Goal: Contribute content: Add original content to the website for others to see

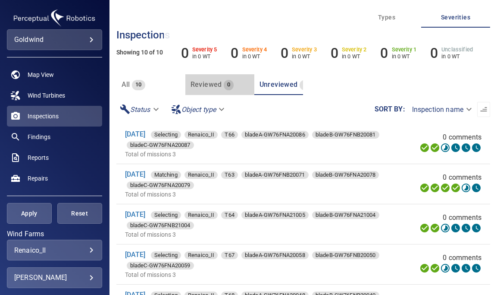
click at [217, 78] on div "Reviewed 0" at bounding box center [213, 84] width 44 height 12
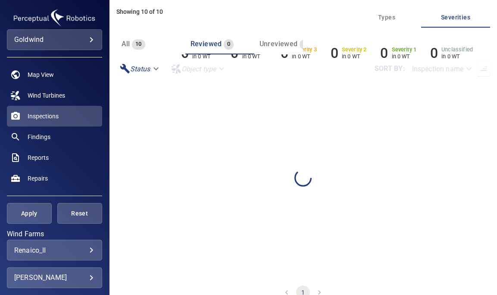
click at [277, 44] on span "Unreviewed" at bounding box center [279, 44] width 38 height 8
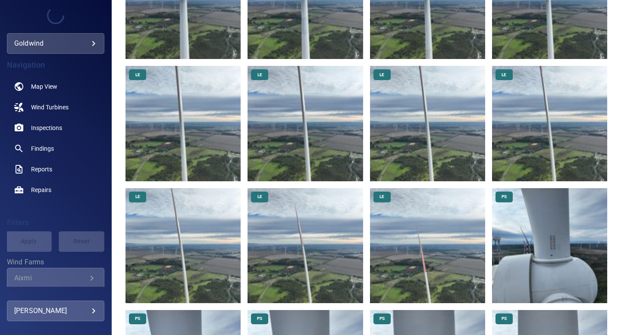
scroll to position [611, 0]
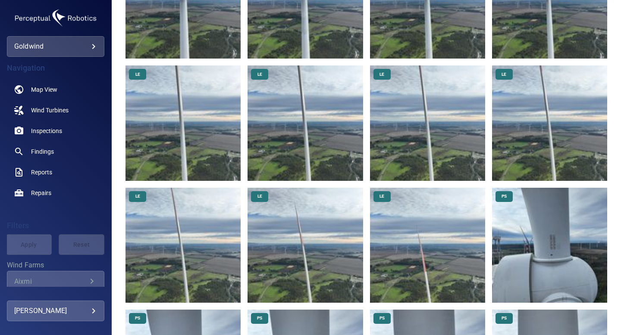
click at [389, 261] on img at bounding box center [427, 245] width 115 height 115
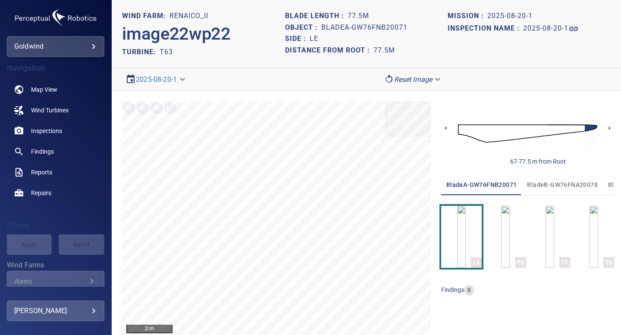
scroll to position [3, 0]
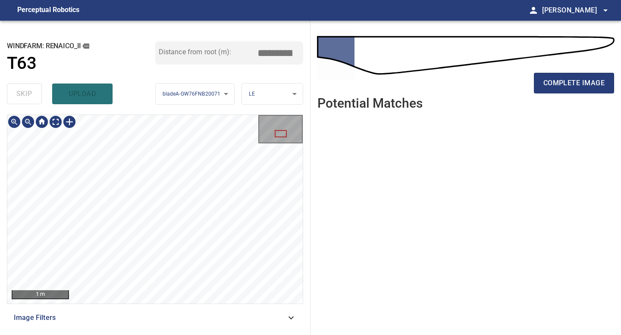
click at [183, 335] on div "**********" at bounding box center [155, 178] width 310 height 315
click at [194, 335] on div "**********" at bounding box center [155, 178] width 310 height 315
click at [557, 85] on span "complete image" at bounding box center [573, 83] width 61 height 12
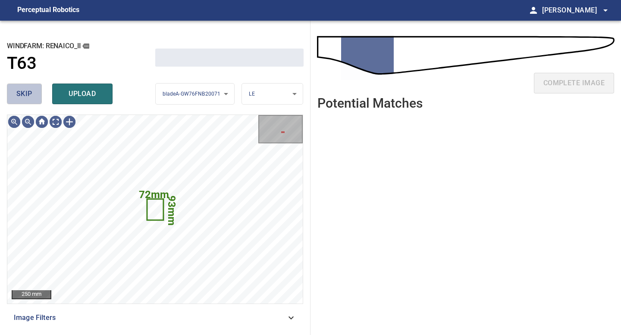
click at [22, 93] on span "skip" at bounding box center [24, 94] width 16 height 12
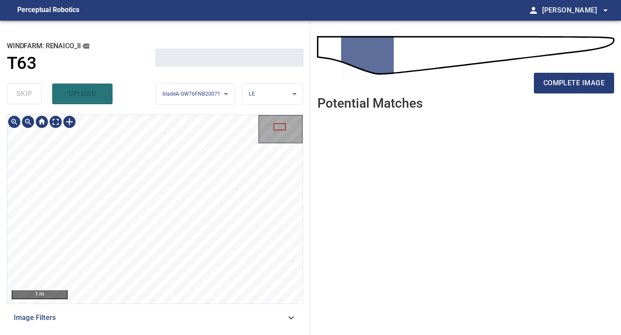
click at [158, 316] on div "1 m Image Filters" at bounding box center [155, 222] width 296 height 214
click at [168, 317] on div "1 m Image Filters" at bounding box center [155, 222] width 296 height 214
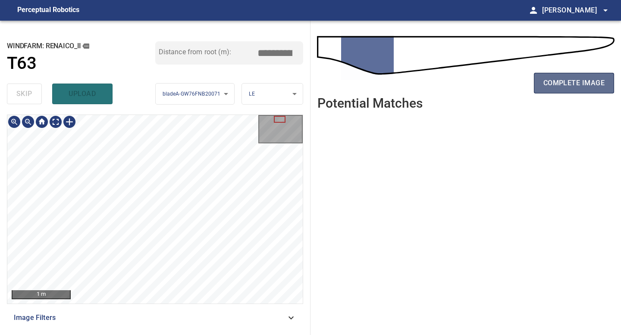
click at [558, 85] on span "complete image" at bounding box center [573, 83] width 61 height 12
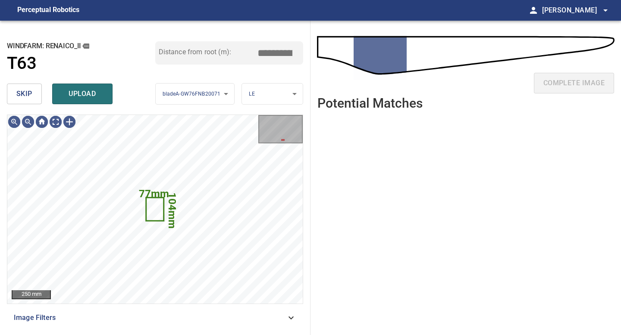
click at [32, 98] on button "skip" at bounding box center [24, 94] width 35 height 21
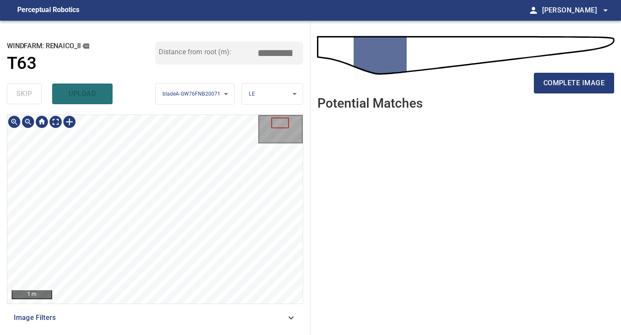
click at [180, 310] on div "1 m Image Filters" at bounding box center [155, 222] width 296 height 214
click at [553, 80] on span "complete image" at bounding box center [573, 83] width 61 height 12
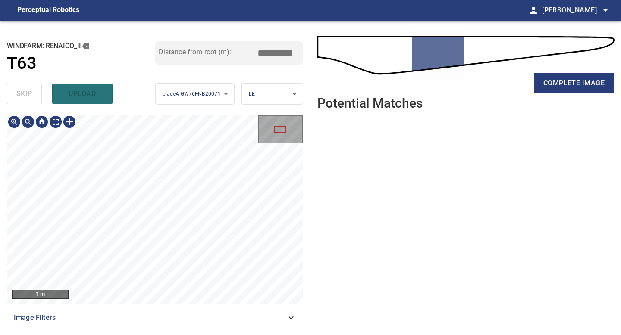
click at [164, 335] on div "**********" at bounding box center [155, 178] width 310 height 315
click at [169, 328] on div "1 m Image Filters" at bounding box center [155, 222] width 296 height 214
click at [571, 87] on span "complete image" at bounding box center [573, 83] width 61 height 12
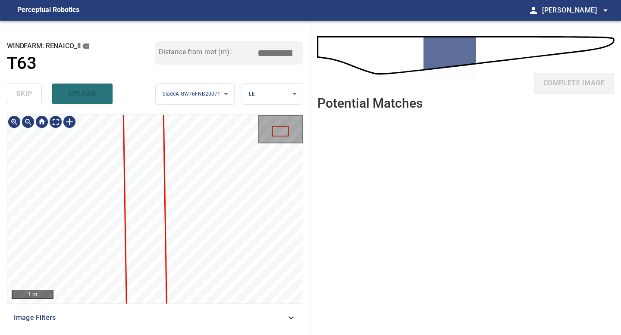
click at [197, 315] on div "1 m Image Filters" at bounding box center [155, 222] width 296 height 214
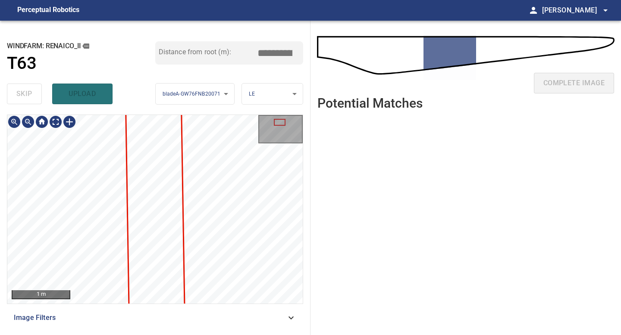
click at [202, 332] on div "**********" at bounding box center [155, 178] width 310 height 315
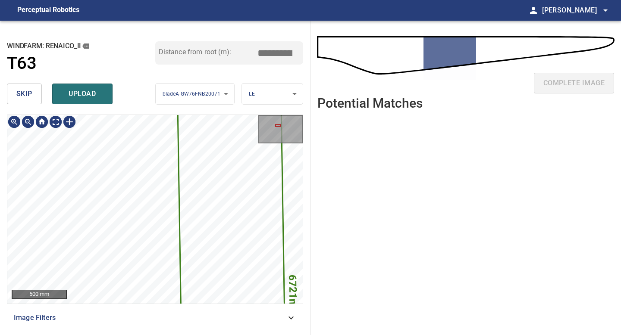
click at [37, 93] on button "skip" at bounding box center [24, 94] width 35 height 21
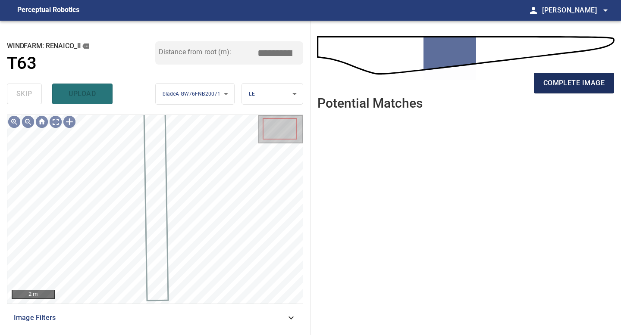
click at [552, 81] on span "complete image" at bounding box center [573, 83] width 61 height 12
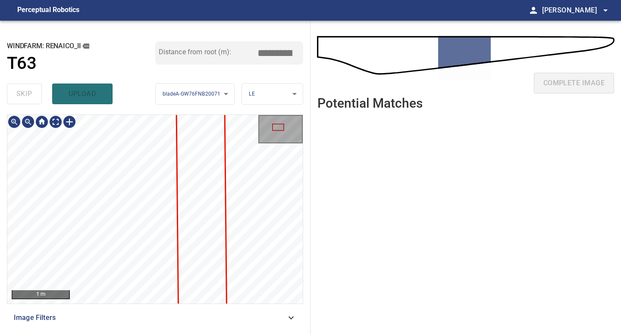
click at [156, 315] on div "1 m Image Filters" at bounding box center [155, 222] width 296 height 214
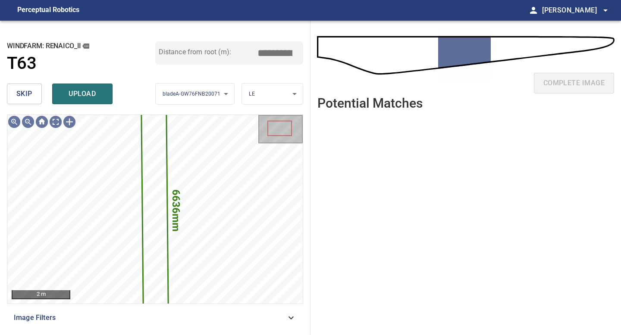
click at [75, 100] on span "upload" at bounding box center [82, 94] width 41 height 12
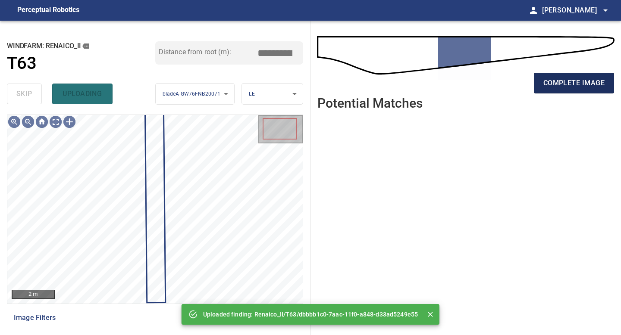
click at [561, 78] on span "complete image" at bounding box center [573, 83] width 61 height 12
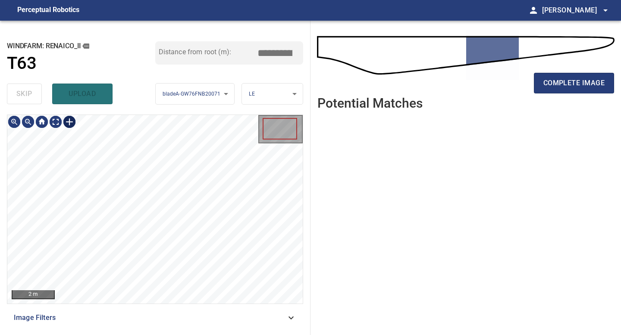
click at [73, 122] on div at bounding box center [70, 122] width 14 height 14
click at [163, 264] on div at bounding box center [154, 209] width 295 height 189
click at [157, 184] on div at bounding box center [151, 164] width 21 height 130
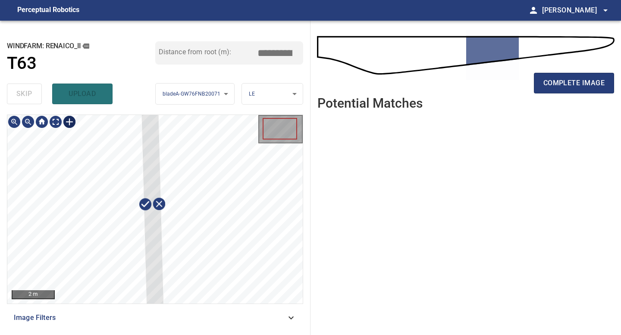
click at [168, 335] on div "**********" at bounding box center [155, 178] width 310 height 315
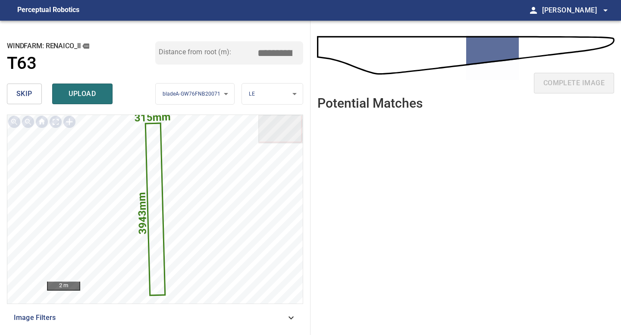
click at [278, 51] on input "*****" at bounding box center [278, 53] width 43 height 16
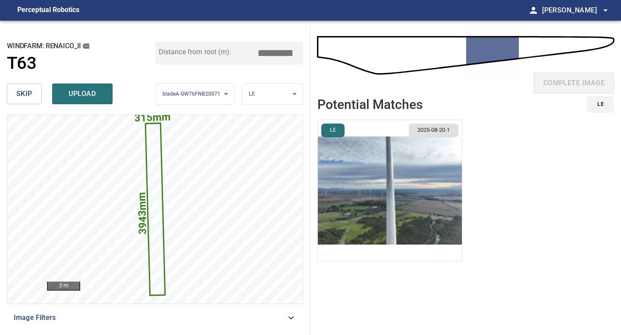
type input "*****"
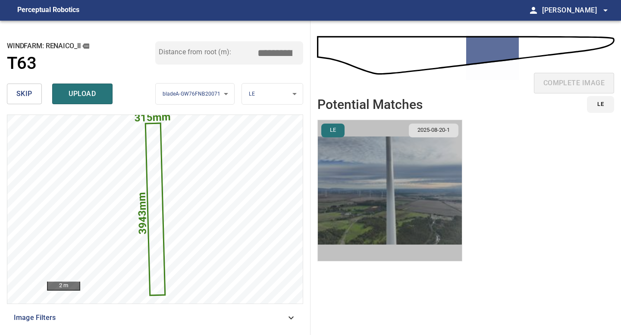
click at [413, 193] on img "button" at bounding box center [390, 190] width 144 height 141
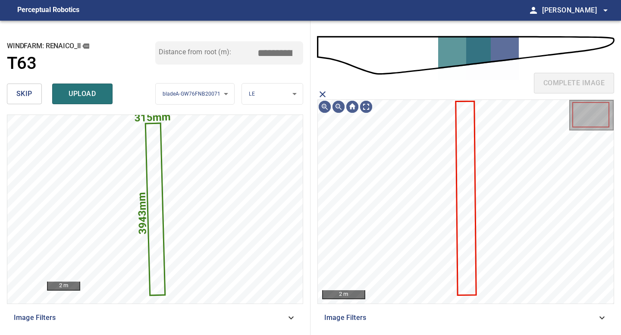
click at [463, 173] on icon at bounding box center [465, 198] width 19 height 193
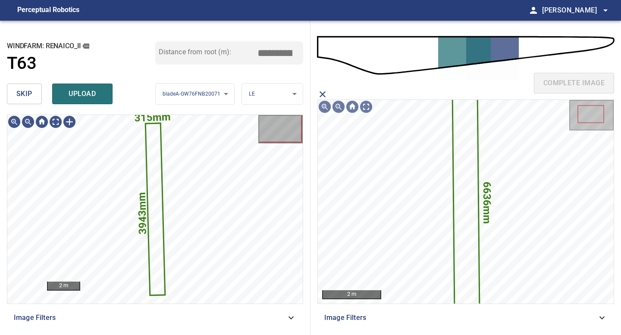
click at [73, 79] on div "windfarm: Renaico_II T63 Distance from root (m): *****" at bounding box center [155, 60] width 296 height 39
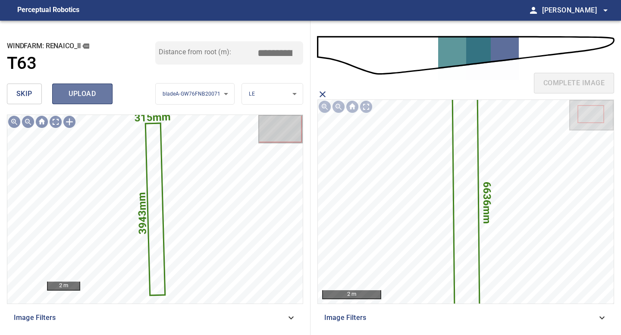
click at [78, 93] on span "upload" at bounding box center [82, 94] width 41 height 12
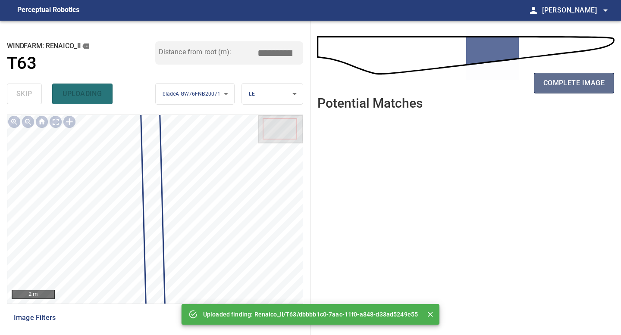
click at [583, 85] on span "complete image" at bounding box center [573, 83] width 61 height 12
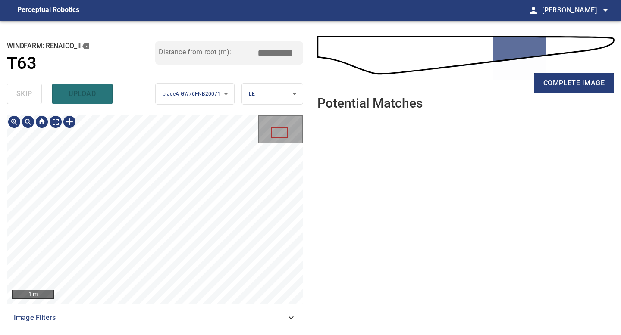
click at [147, 95] on div "**********" at bounding box center [155, 178] width 310 height 315
click at [153, 115] on div "2 m" at bounding box center [155, 210] width 296 height 190
click at [69, 123] on div at bounding box center [70, 122] width 14 height 14
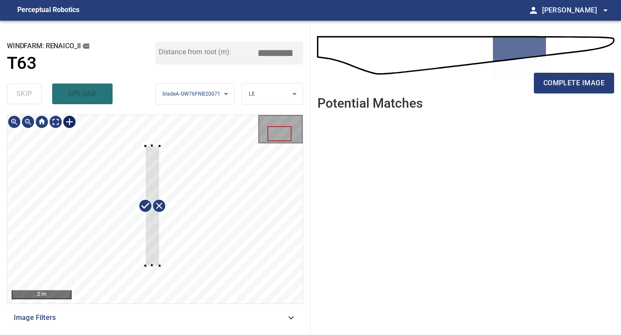
click at [161, 272] on div at bounding box center [154, 209] width 295 height 189
click at [157, 260] on div at bounding box center [157, 208] width 22 height 126
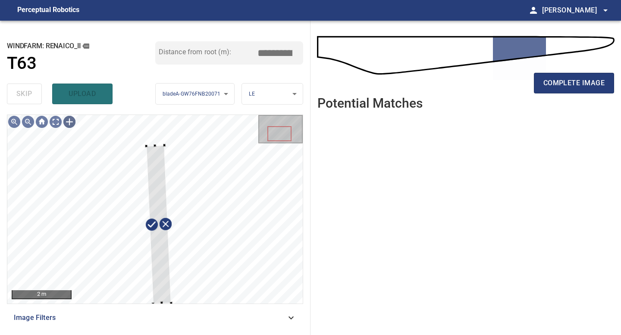
click at [171, 326] on div "2 m Image Filters" at bounding box center [155, 222] width 296 height 214
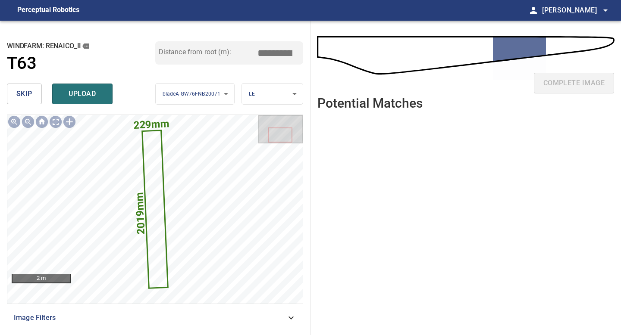
drag, startPoint x: 277, startPoint y: 52, endPoint x: 222, endPoint y: 52, distance: 55.2
click at [227, 52] on div "Distance from root (m): *****" at bounding box center [229, 52] width 148 height 23
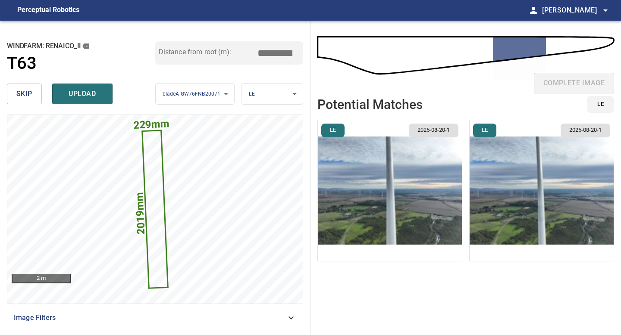
type input "*****"
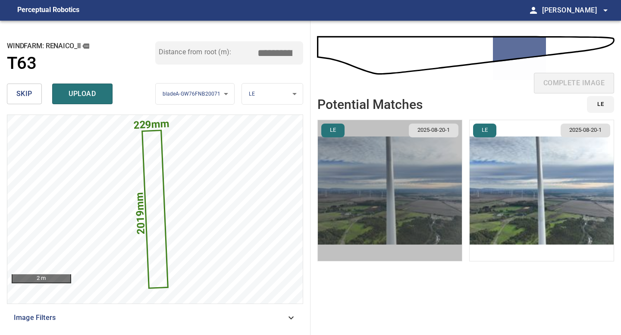
click at [357, 210] on img "button" at bounding box center [390, 190] width 144 height 141
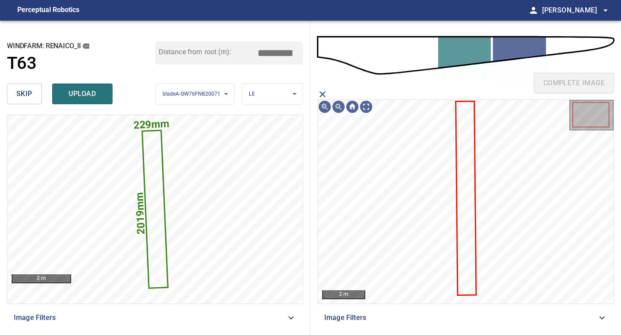
click at [465, 193] on icon at bounding box center [465, 198] width 19 height 193
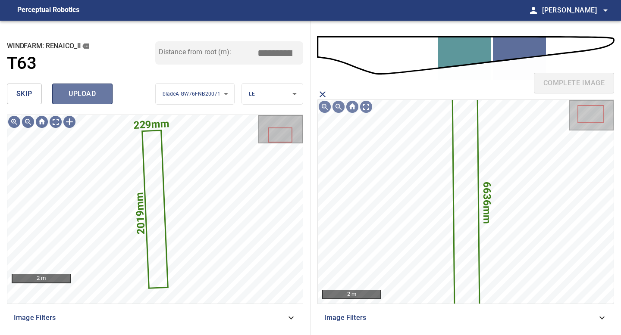
click at [78, 93] on span "upload" at bounding box center [82, 94] width 41 height 12
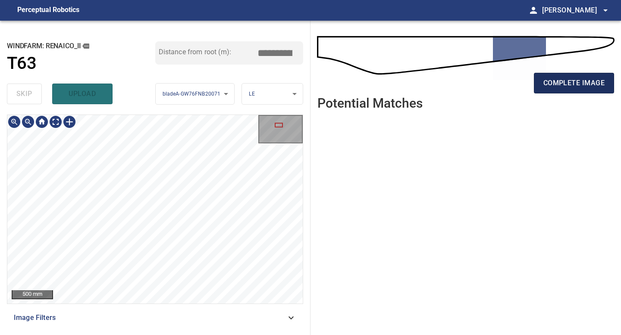
click at [556, 84] on span "complete image" at bounding box center [573, 83] width 61 height 12
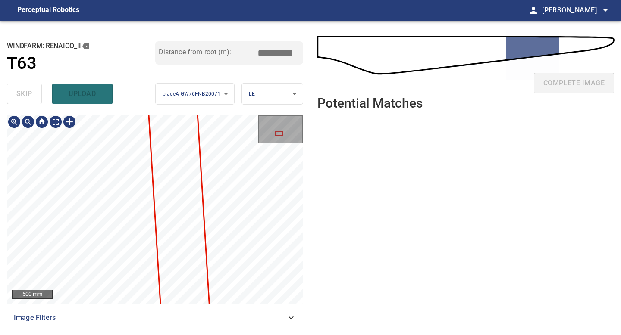
click at [138, 306] on div "500 mm Image Filters" at bounding box center [155, 222] width 296 height 214
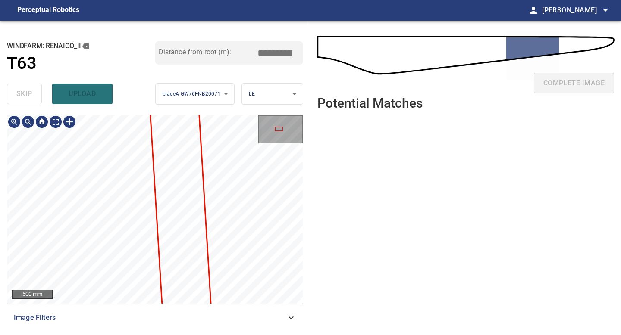
click at [147, 335] on div "**********" at bounding box center [155, 178] width 310 height 315
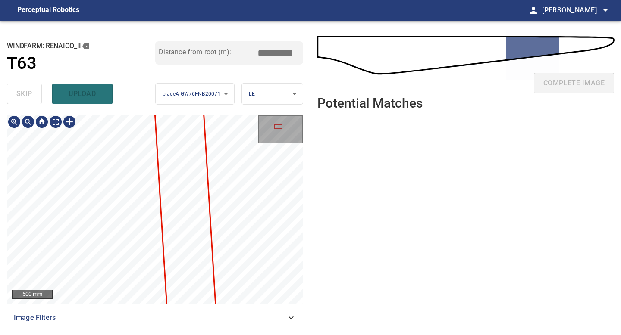
click at [130, 335] on div "**********" at bounding box center [155, 178] width 310 height 315
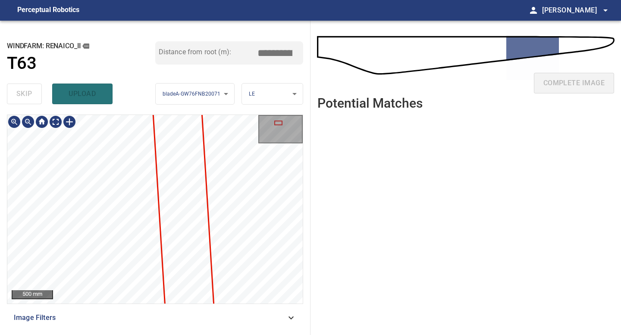
click at [126, 335] on div "**********" at bounding box center [155, 178] width 310 height 315
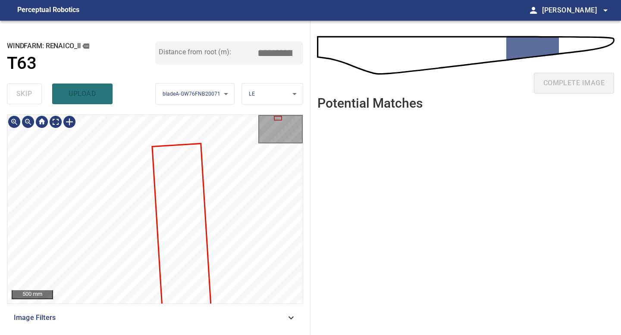
click at [122, 335] on div "**********" at bounding box center [155, 178] width 310 height 315
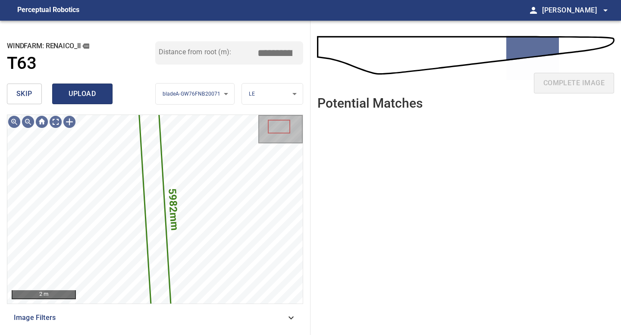
click at [83, 94] on span "upload" at bounding box center [82, 94] width 41 height 12
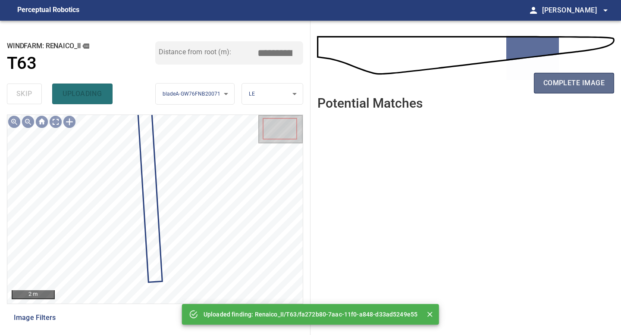
click at [567, 89] on span "complete image" at bounding box center [573, 83] width 61 height 12
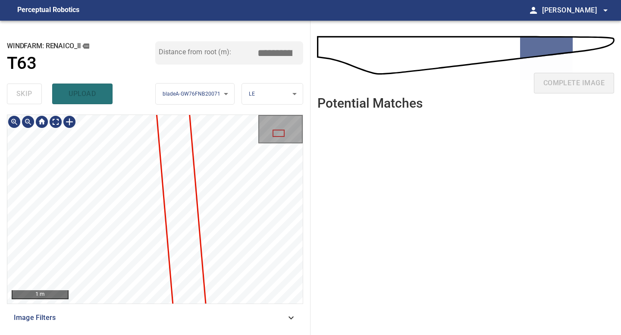
click at [144, 335] on div "**********" at bounding box center [155, 178] width 310 height 315
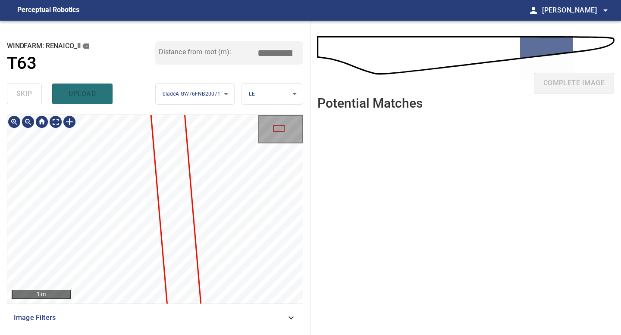
click at [147, 335] on div "**********" at bounding box center [155, 178] width 310 height 315
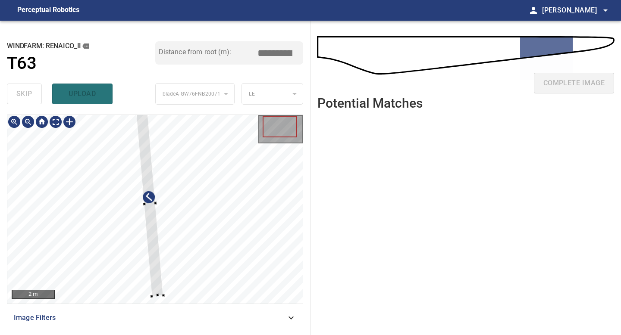
click at [154, 276] on div at bounding box center [150, 204] width 28 height 185
click at [167, 317] on div "2 m Image Filters" at bounding box center [155, 222] width 296 height 214
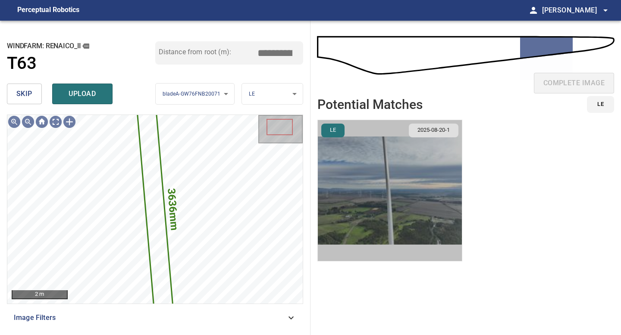
click at [405, 177] on img "button" at bounding box center [390, 190] width 144 height 141
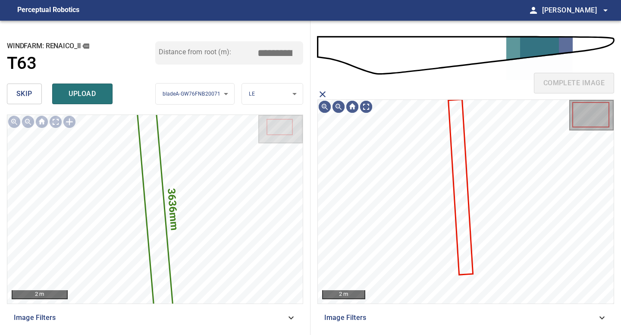
click at [454, 161] on icon at bounding box center [460, 187] width 23 height 174
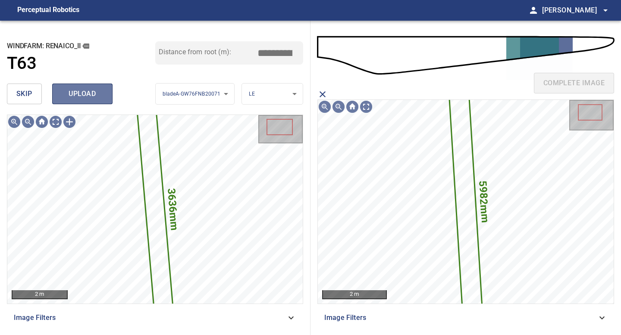
click at [82, 88] on button "upload" at bounding box center [82, 94] width 60 height 21
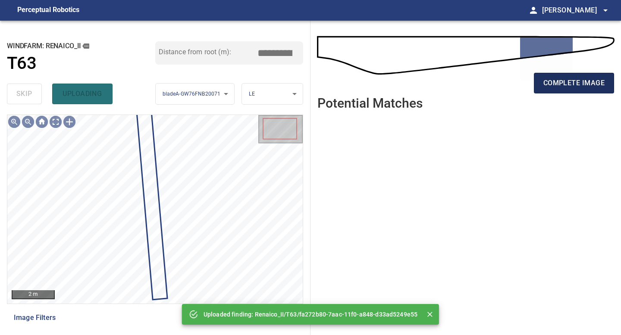
click at [585, 85] on span "complete image" at bounding box center [573, 83] width 61 height 12
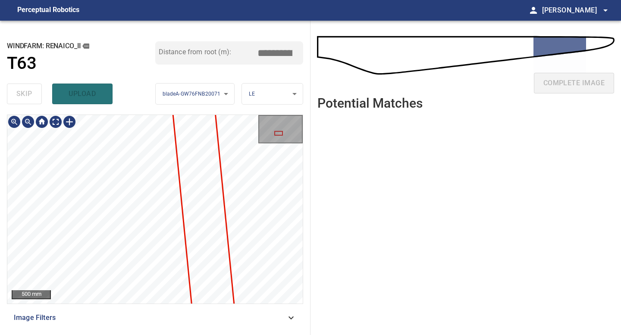
click at [168, 326] on div "500 mm Image Filters" at bounding box center [155, 222] width 296 height 214
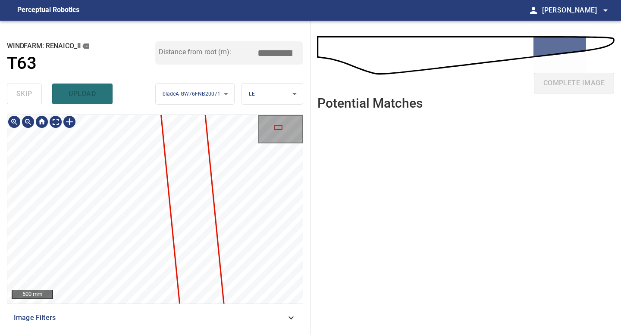
click at [147, 335] on div "**********" at bounding box center [155, 178] width 310 height 315
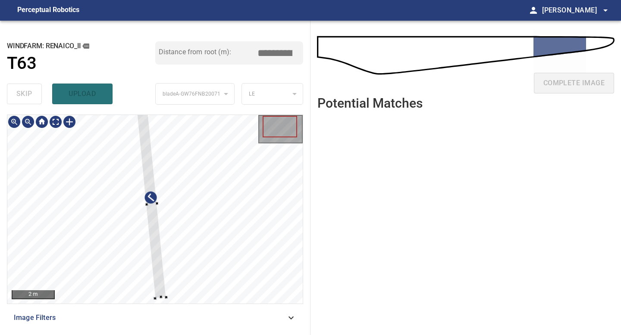
click at [157, 271] on div at bounding box center [151, 205] width 29 height 188
click at [167, 313] on div "2 m Image Filters" at bounding box center [155, 222] width 296 height 214
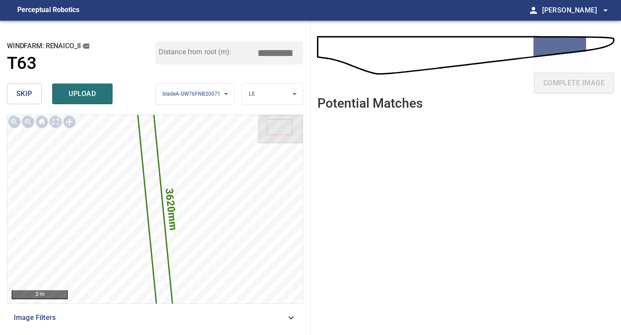
drag, startPoint x: 278, startPoint y: 56, endPoint x: 232, endPoint y: 56, distance: 45.3
click at [237, 56] on div "Distance from root (m): *****" at bounding box center [229, 52] width 148 height 23
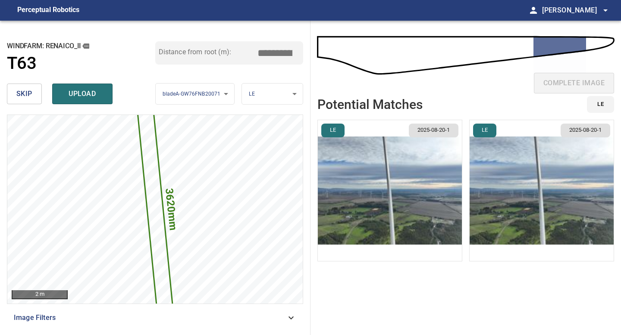
type input "*****"
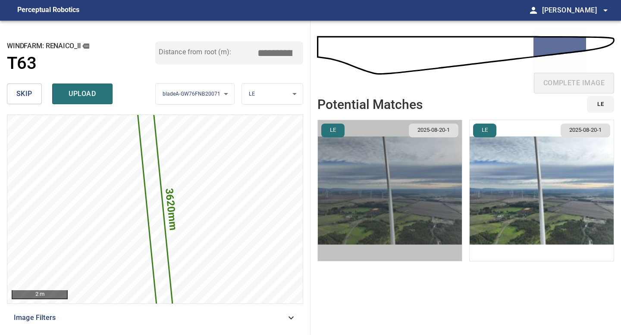
click at [438, 185] on img "button" at bounding box center [390, 190] width 144 height 141
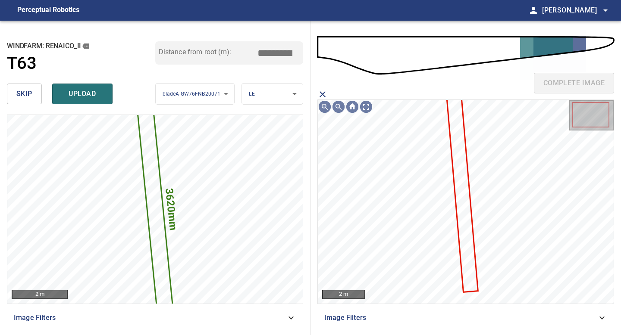
click at [461, 175] on icon at bounding box center [461, 190] width 31 height 204
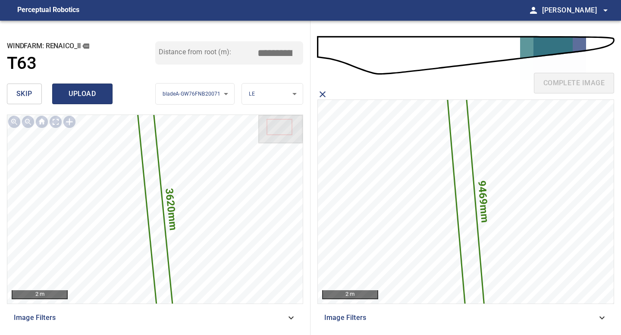
click at [68, 94] on span "upload" at bounding box center [82, 94] width 41 height 12
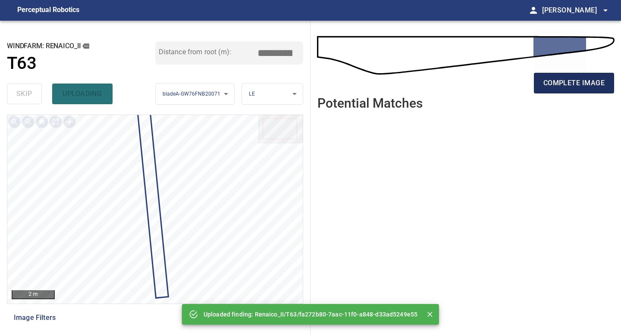
click at [564, 83] on span "complete image" at bounding box center [573, 83] width 61 height 12
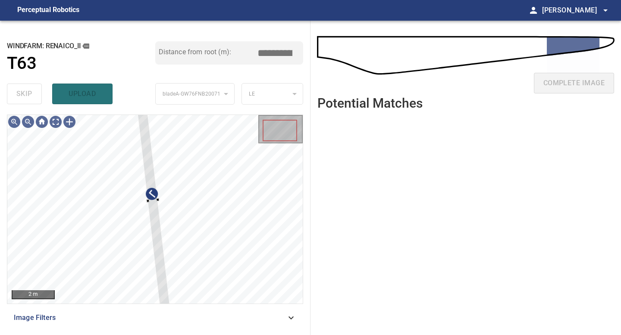
click at [171, 321] on div "2 m Image Filters" at bounding box center [155, 222] width 296 height 214
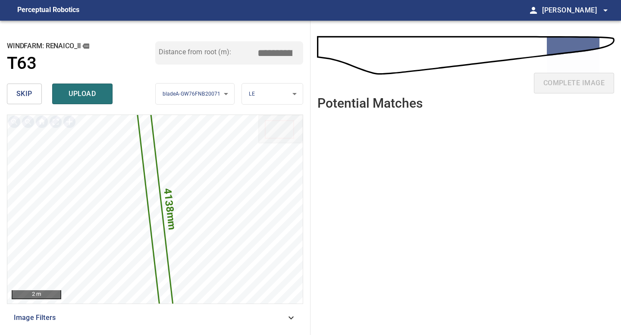
drag, startPoint x: 279, startPoint y: 53, endPoint x: 275, endPoint y: 53, distance: 4.7
click at [275, 53] on input "*****" at bounding box center [278, 53] width 43 height 16
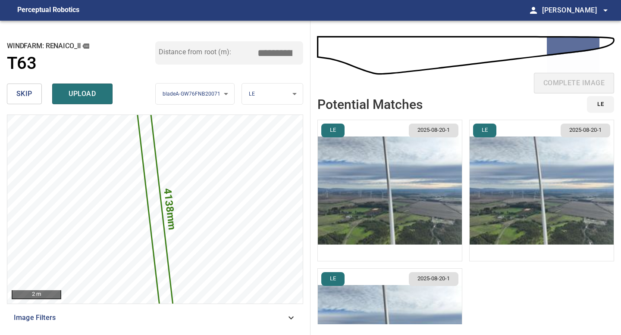
type input "*****"
click at [392, 213] on img "button" at bounding box center [390, 190] width 144 height 141
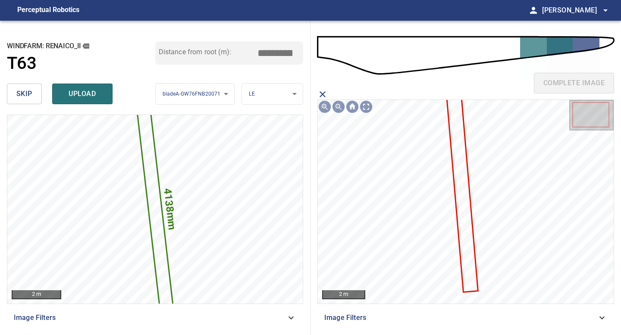
click at [464, 179] on icon at bounding box center [461, 190] width 31 height 204
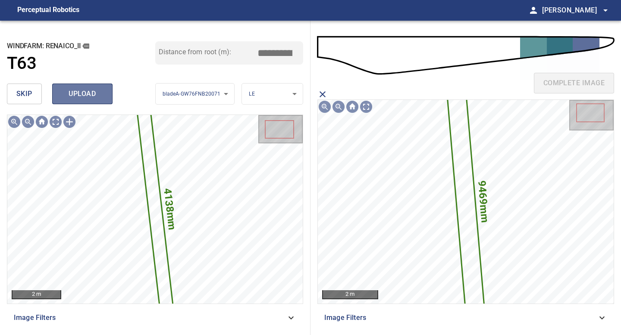
click at [57, 89] on button "upload" at bounding box center [82, 94] width 60 height 21
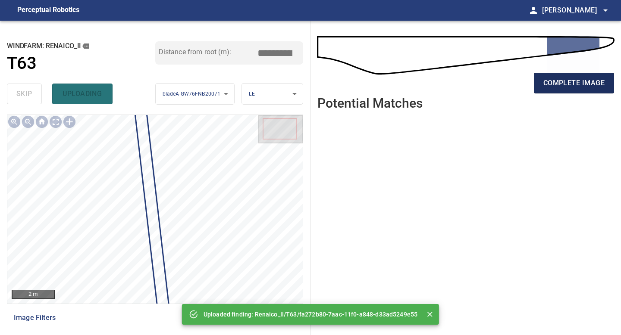
click at [581, 89] on button "complete image" at bounding box center [574, 83] width 80 height 21
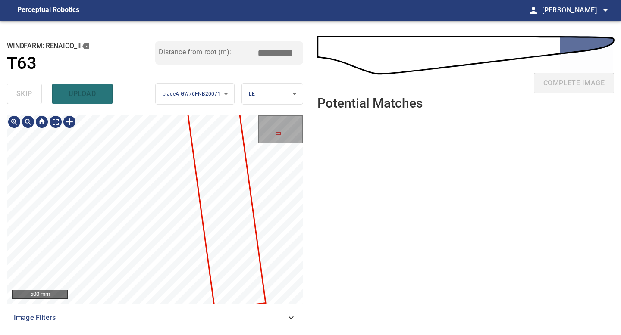
click at [139, 310] on div "500 mm Image Filters" at bounding box center [155, 222] width 296 height 214
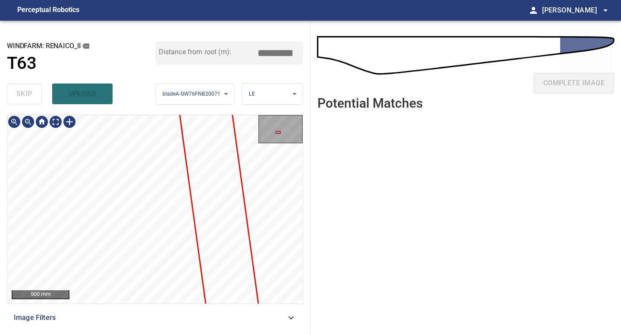
click at [140, 335] on div "**********" at bounding box center [155, 178] width 310 height 315
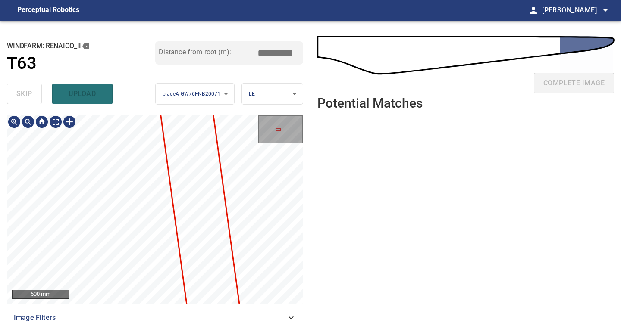
click at [139, 335] on div "**********" at bounding box center [155, 178] width 310 height 315
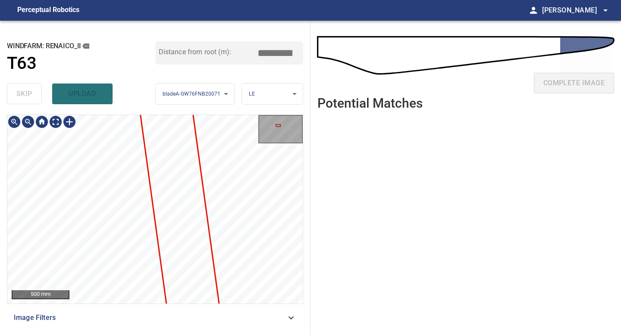
click at [122, 335] on div "**********" at bounding box center [155, 178] width 310 height 315
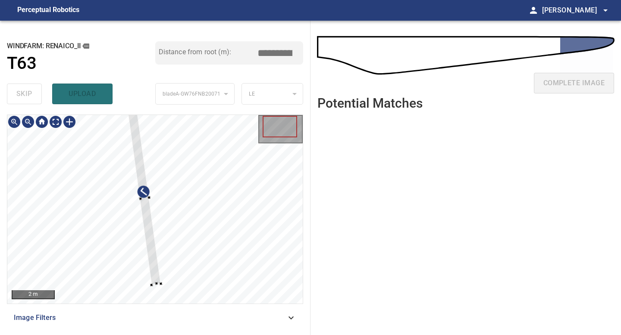
click at [156, 279] on div at bounding box center [144, 198] width 33 height 173
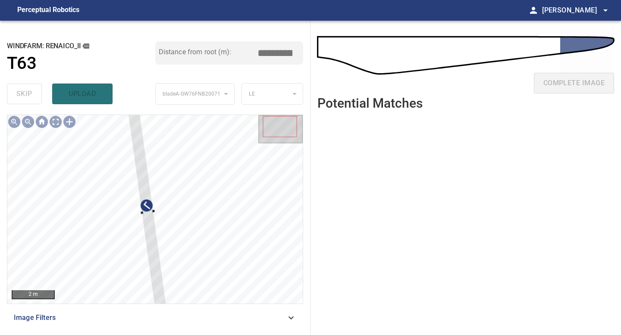
click at [168, 315] on div "2 m Image Filters" at bounding box center [155, 222] width 296 height 214
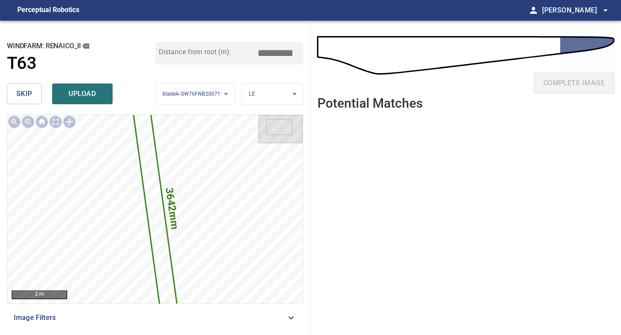
drag, startPoint x: 280, startPoint y: 49, endPoint x: 246, endPoint y: 49, distance: 34.1
click at [246, 49] on div "Distance from root (m): *****" at bounding box center [229, 52] width 148 height 23
click at [282, 55] on input "*****" at bounding box center [278, 53] width 43 height 16
drag, startPoint x: 278, startPoint y: 53, endPoint x: 219, endPoint y: 42, distance: 60.4
click at [228, 45] on div "Distance from root (m): *****" at bounding box center [229, 52] width 148 height 23
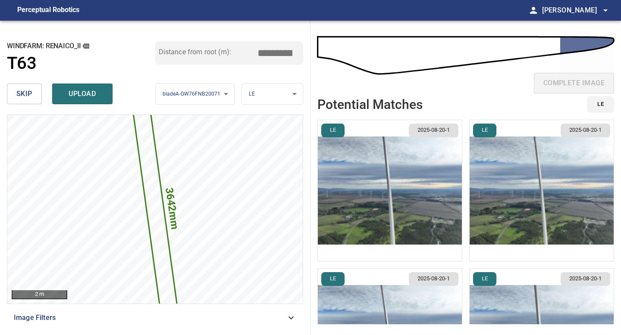
type input "*****"
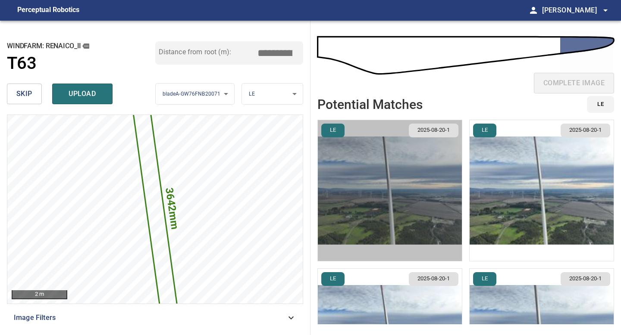
click at [427, 172] on img "button" at bounding box center [390, 190] width 144 height 141
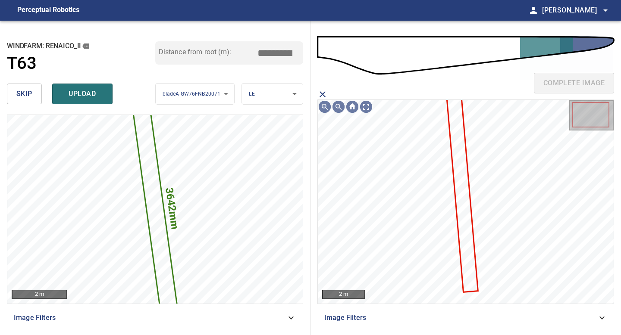
click at [454, 166] on icon at bounding box center [461, 190] width 31 height 204
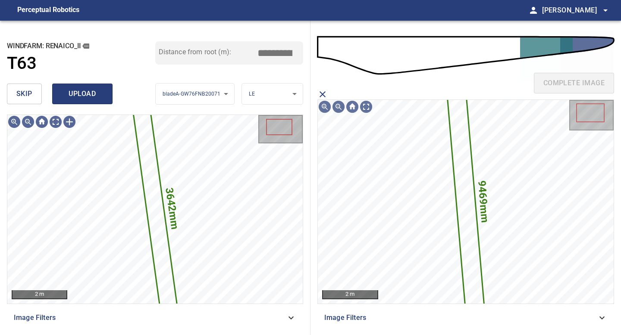
click at [80, 97] on span "upload" at bounding box center [82, 94] width 41 height 12
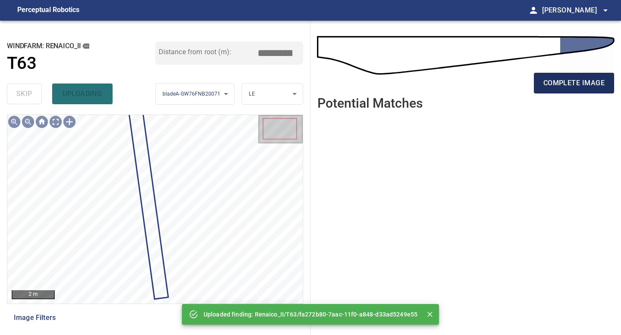
click at [579, 77] on span "complete image" at bounding box center [573, 83] width 61 height 12
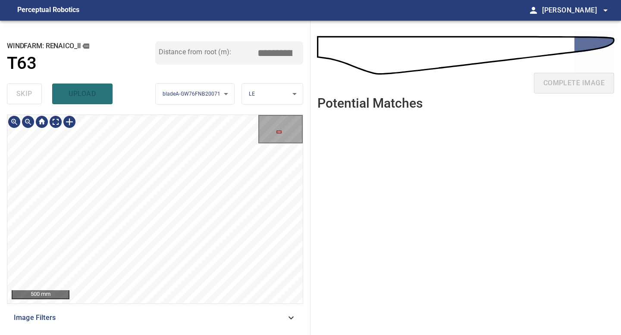
click at [147, 319] on div "500 mm Image Filters" at bounding box center [155, 222] width 296 height 214
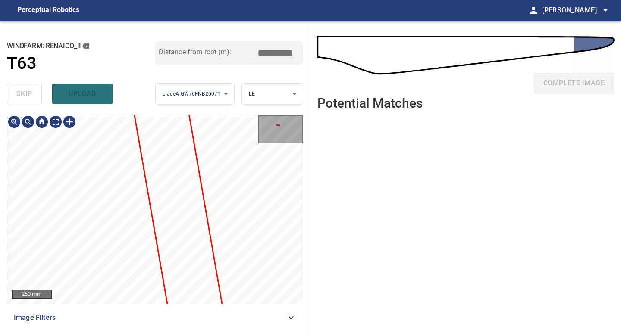
click at [152, 334] on div "**********" at bounding box center [155, 178] width 310 height 315
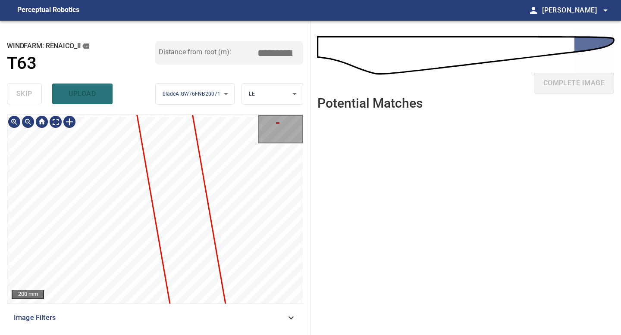
click at [140, 335] on div "**********" at bounding box center [155, 178] width 310 height 315
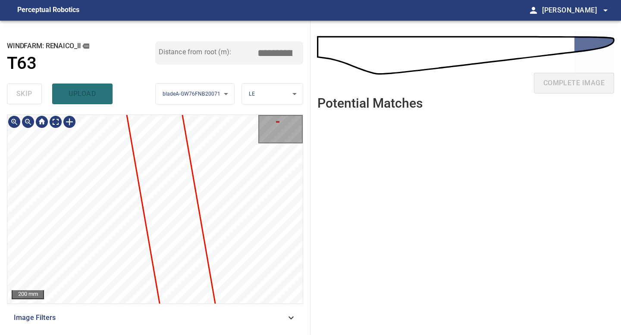
click at [115, 323] on div "200 mm Image Filters" at bounding box center [155, 222] width 296 height 214
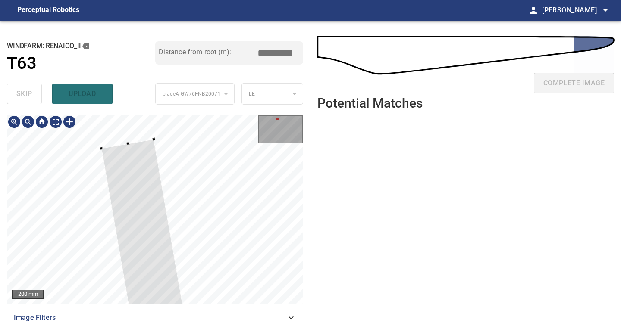
click at [25, 117] on div at bounding box center [28, 122] width 14 height 14
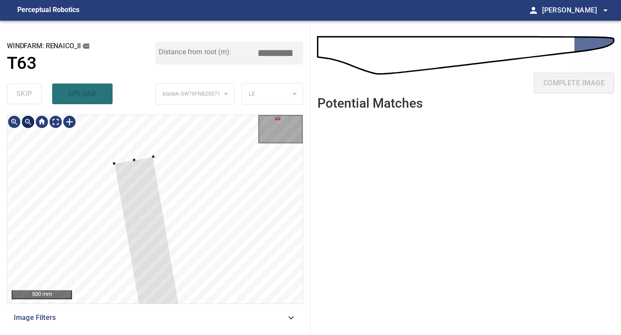
click at [28, 122] on div at bounding box center [28, 122] width 14 height 14
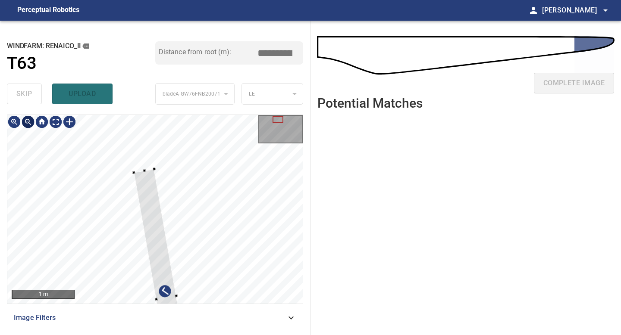
click at [28, 122] on div at bounding box center [28, 122] width 14 height 14
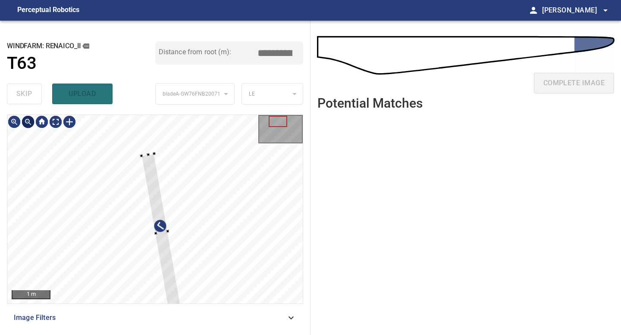
click at [28, 122] on div at bounding box center [28, 122] width 14 height 14
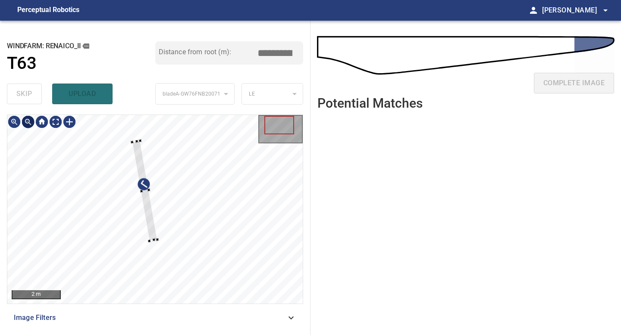
click at [28, 122] on div at bounding box center [28, 122] width 14 height 14
click at [166, 301] on div at bounding box center [154, 209] width 295 height 189
click at [154, 279] on div at bounding box center [147, 218] width 36 height 163
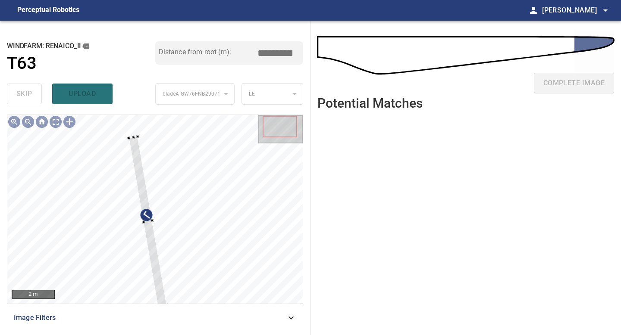
click at [157, 308] on div "2 m Image Filters" at bounding box center [155, 222] width 296 height 214
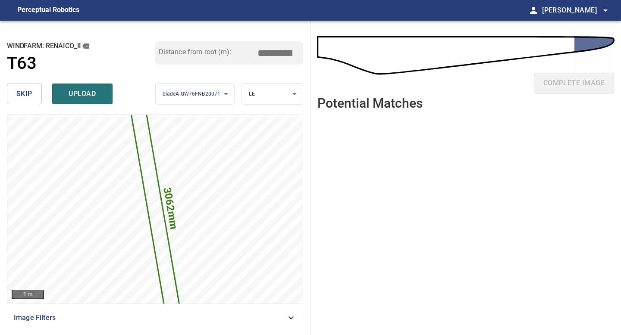
click at [274, 50] on input "*****" at bounding box center [278, 53] width 43 height 16
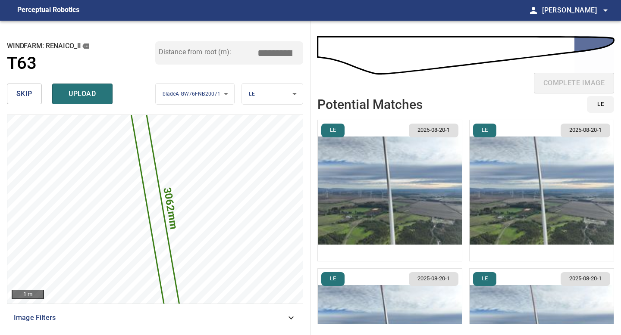
type input "*****"
click at [386, 162] on img "button" at bounding box center [390, 190] width 144 height 141
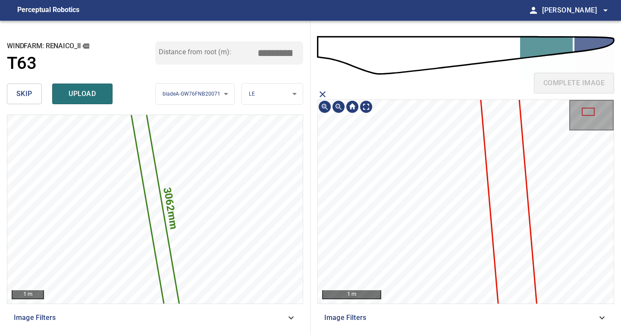
click at [386, 88] on div "complete image 1 m Image Filters" at bounding box center [465, 178] width 310 height 315
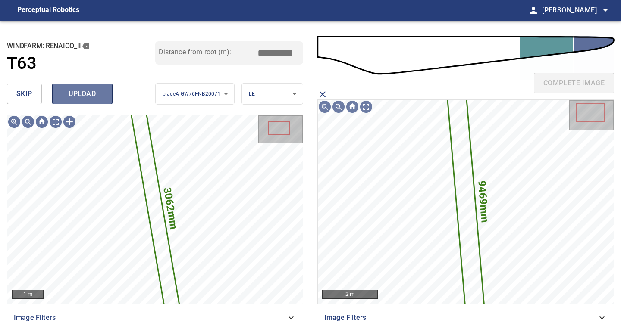
click at [90, 94] on span "upload" at bounding box center [82, 94] width 41 height 12
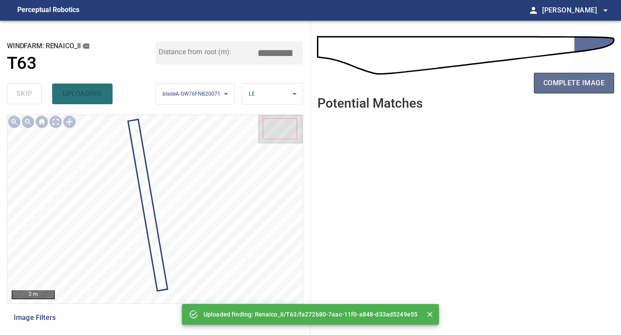
click at [565, 84] on span "complete image" at bounding box center [573, 83] width 61 height 12
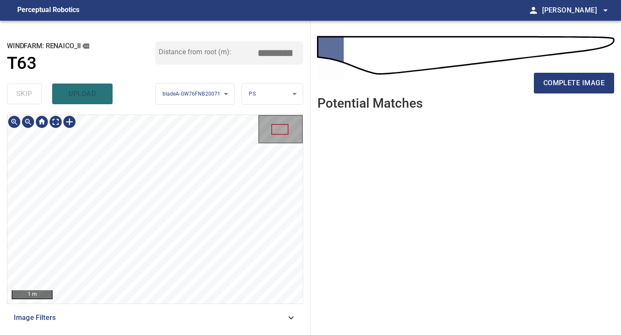
click at [156, 323] on div "1 m Image Filters" at bounding box center [155, 222] width 296 height 214
click at [154, 325] on div "1 m Image Filters" at bounding box center [155, 222] width 296 height 214
click at [557, 79] on span "complete image" at bounding box center [573, 83] width 61 height 12
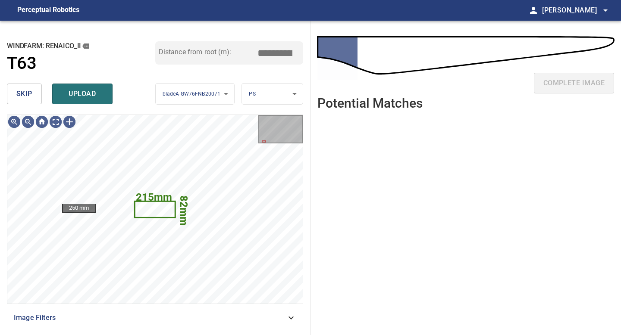
click at [30, 94] on span "skip" at bounding box center [24, 94] width 16 height 12
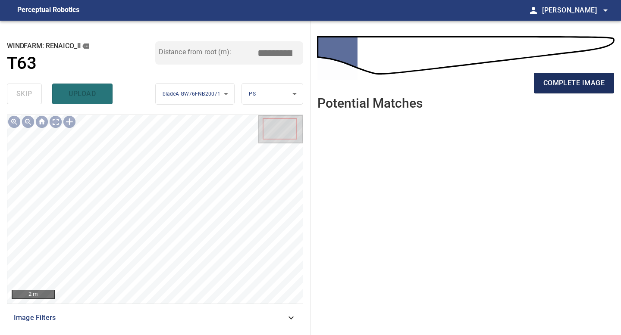
click at [562, 80] on span "complete image" at bounding box center [573, 83] width 61 height 12
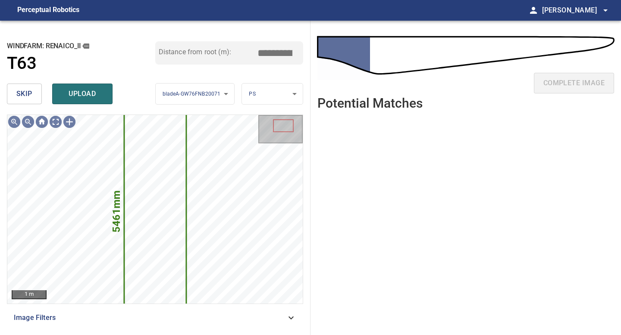
click at [31, 93] on span "skip" at bounding box center [24, 94] width 16 height 12
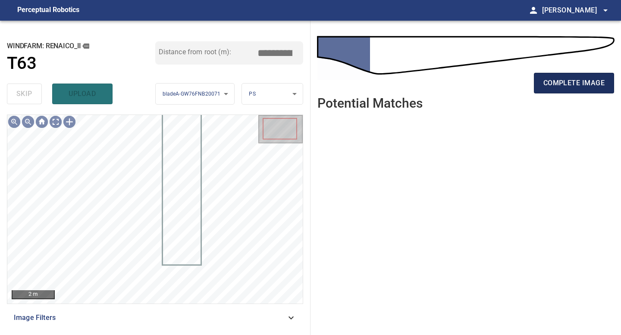
click at [575, 88] on span "complete image" at bounding box center [573, 83] width 61 height 12
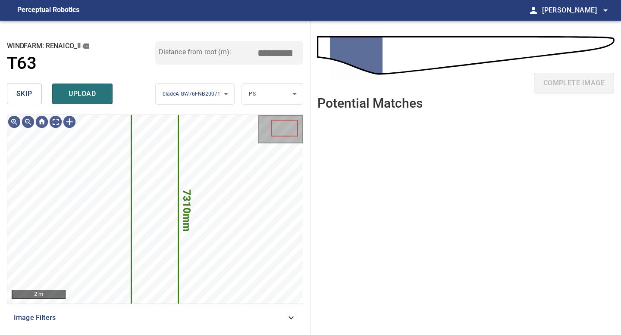
click at [15, 84] on button "skip" at bounding box center [24, 94] width 35 height 21
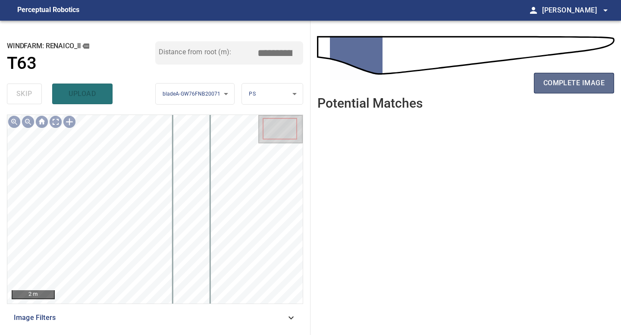
click at [570, 85] on span "complete image" at bounding box center [573, 83] width 61 height 12
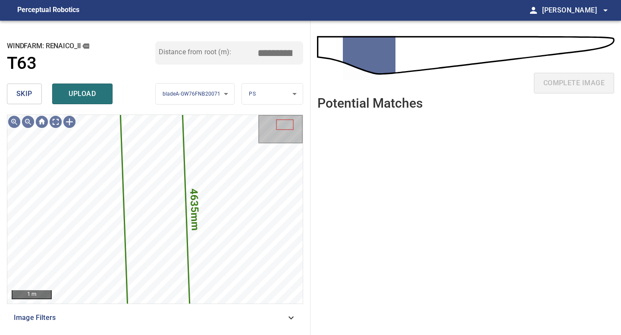
click at [28, 95] on span "skip" at bounding box center [24, 94] width 16 height 12
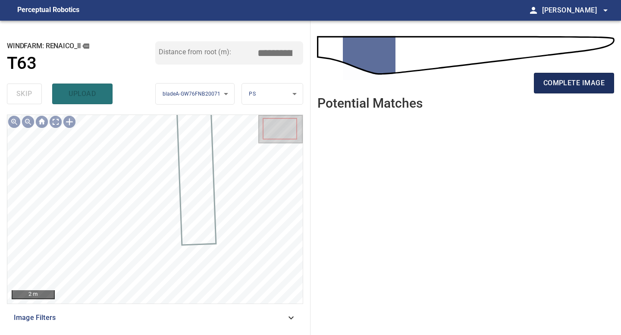
click at [558, 85] on span "complete image" at bounding box center [573, 83] width 61 height 12
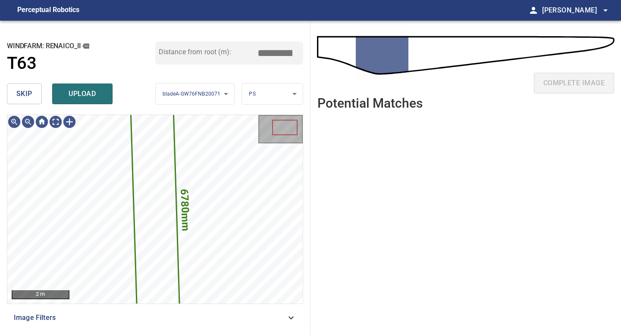
click at [36, 95] on button "skip" at bounding box center [24, 94] width 35 height 21
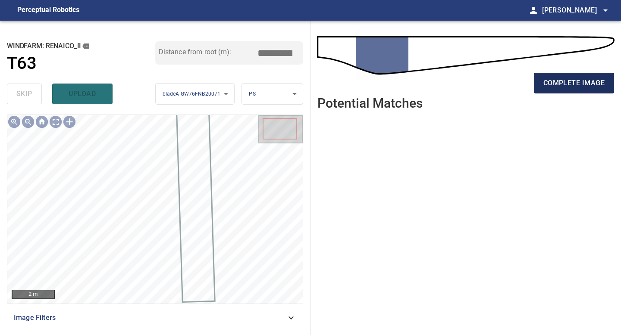
click at [550, 83] on span "complete image" at bounding box center [573, 83] width 61 height 12
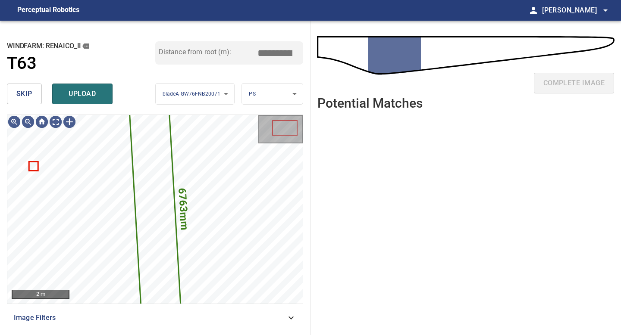
click at [39, 94] on button "skip" at bounding box center [24, 94] width 35 height 21
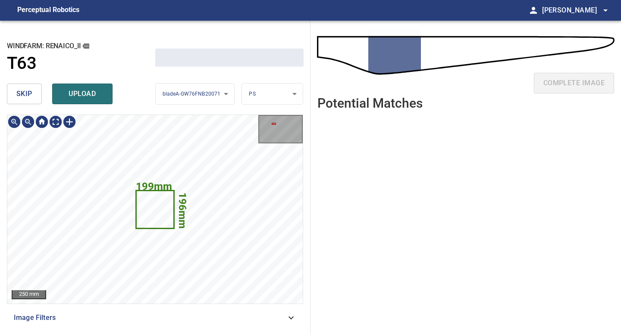
click at [39, 94] on button "skip" at bounding box center [24, 94] width 35 height 21
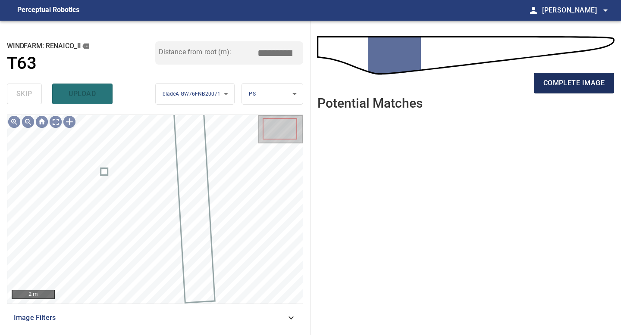
click at [558, 82] on span "complete image" at bounding box center [573, 83] width 61 height 12
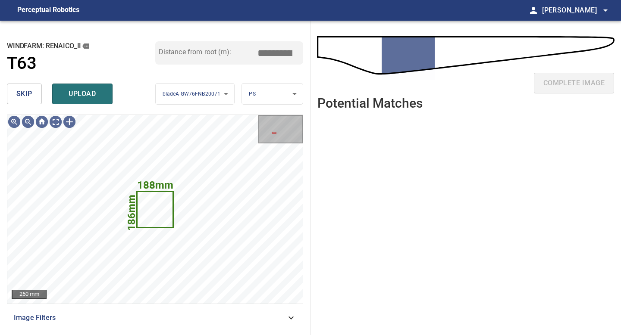
click at [33, 89] on button "skip" at bounding box center [24, 94] width 35 height 21
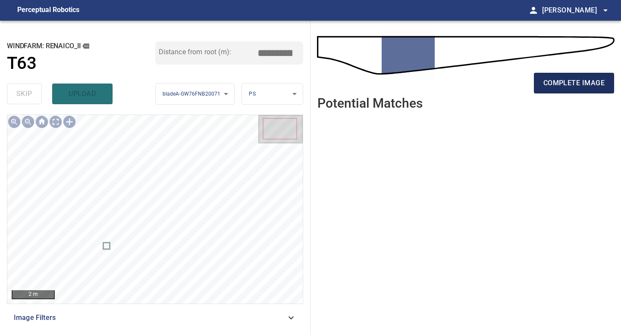
click at [555, 87] on span "complete image" at bounding box center [573, 83] width 61 height 12
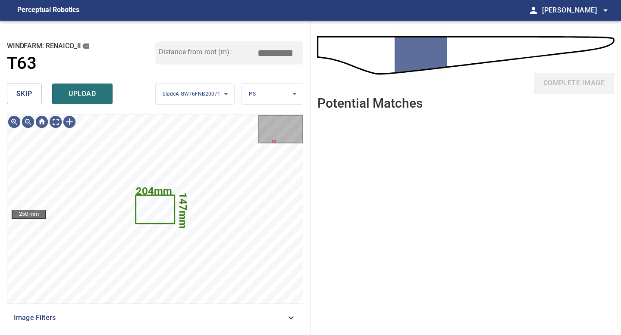
click at [34, 92] on button "skip" at bounding box center [24, 94] width 35 height 21
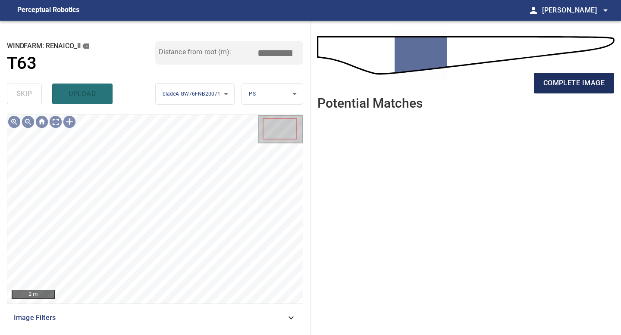
click at [566, 89] on button "complete image" at bounding box center [574, 83] width 80 height 21
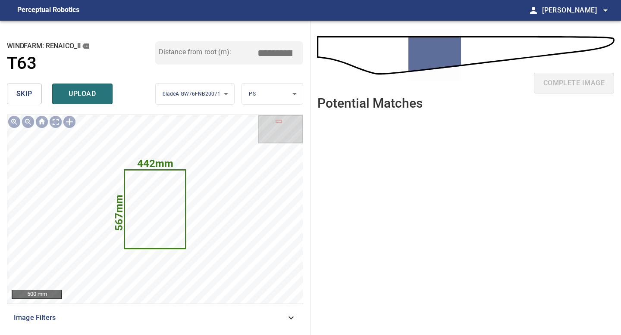
click at [21, 88] on span "skip" at bounding box center [24, 94] width 16 height 12
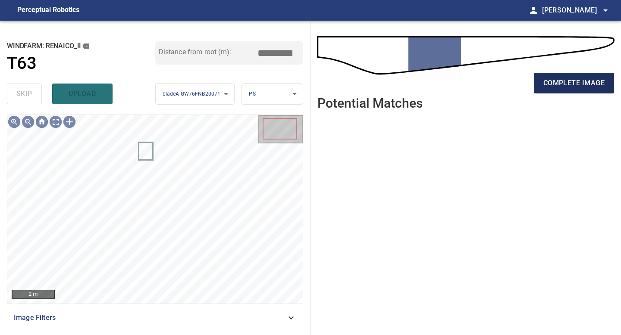
click at [564, 84] on span "complete image" at bounding box center [573, 83] width 61 height 12
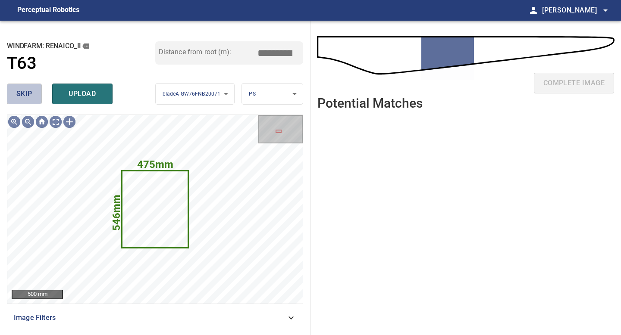
click at [31, 86] on button "skip" at bounding box center [24, 94] width 35 height 21
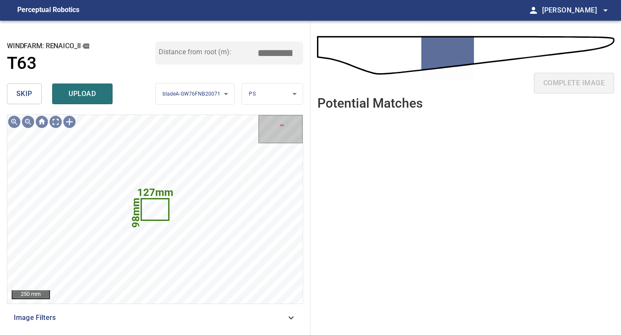
click at [31, 86] on button "skip" at bounding box center [24, 94] width 35 height 21
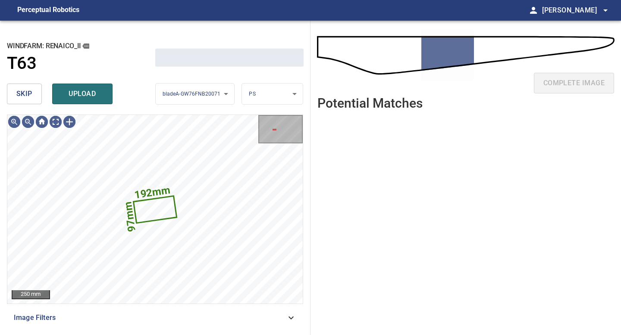
click at [31, 86] on button "skip" at bounding box center [24, 94] width 35 height 21
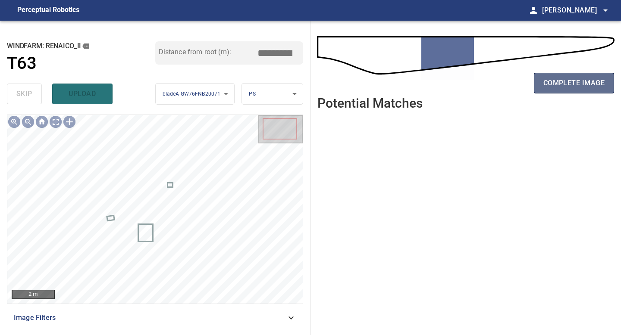
click at [564, 81] on span "complete image" at bounding box center [573, 83] width 61 height 12
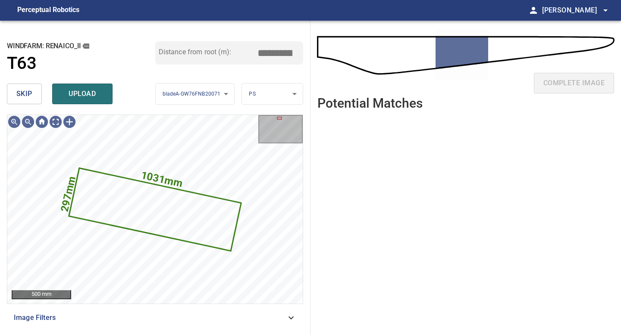
click at [40, 89] on button "skip" at bounding box center [24, 94] width 35 height 21
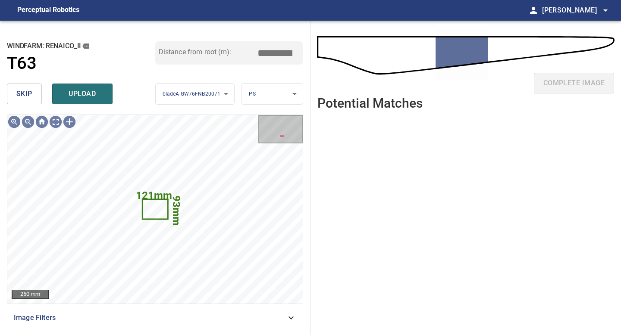
click at [34, 91] on button "skip" at bounding box center [24, 94] width 35 height 21
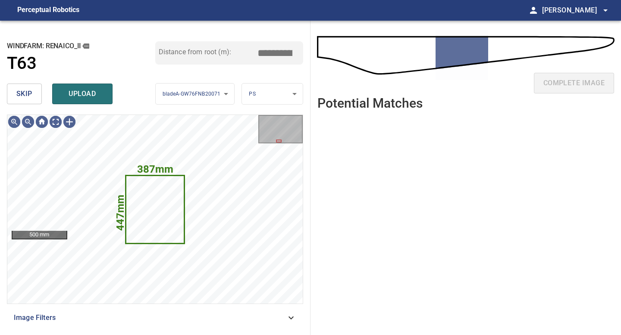
click at [34, 91] on button "skip" at bounding box center [24, 94] width 35 height 21
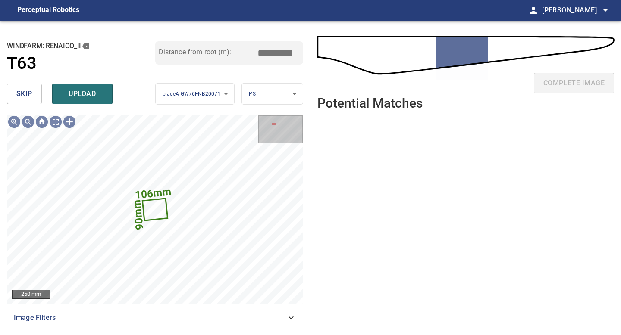
click at [19, 90] on span "skip" at bounding box center [24, 94] width 16 height 12
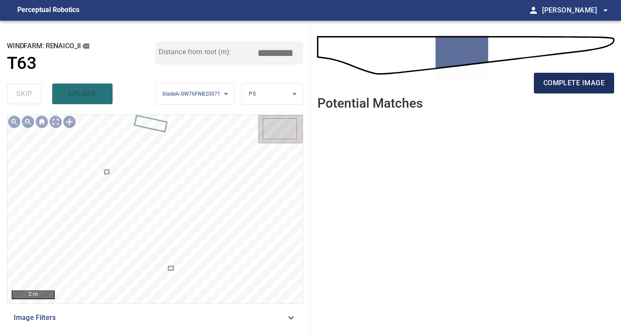
click at [559, 89] on button "complete image" at bounding box center [574, 83] width 80 height 21
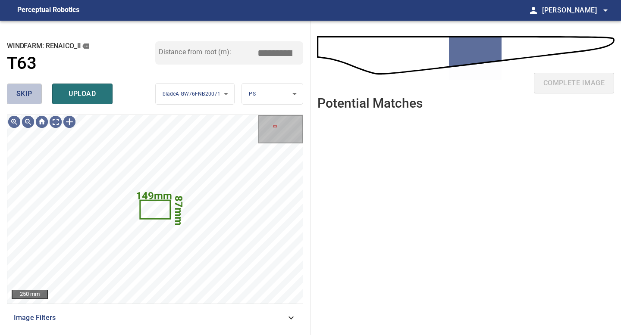
click at [22, 85] on button "skip" at bounding box center [24, 94] width 35 height 21
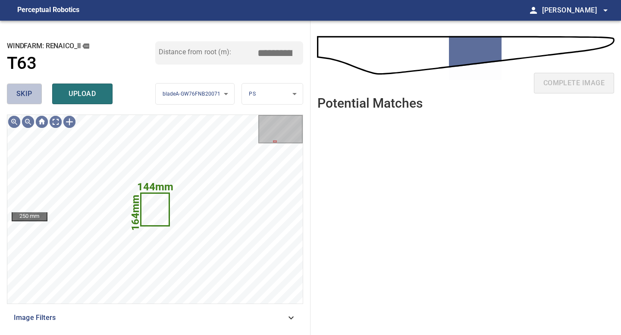
click at [18, 96] on span "skip" at bounding box center [24, 94] width 16 height 12
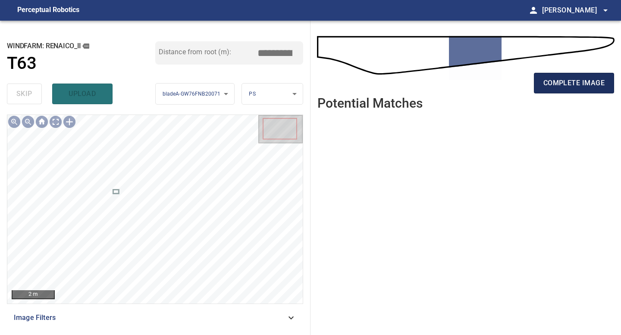
click at [578, 79] on span "complete image" at bounding box center [573, 83] width 61 height 12
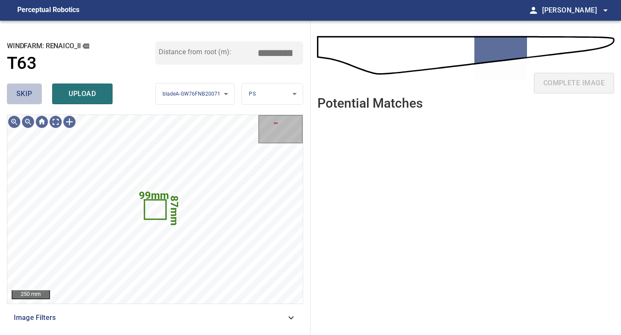
click at [30, 97] on span "skip" at bounding box center [24, 94] width 16 height 12
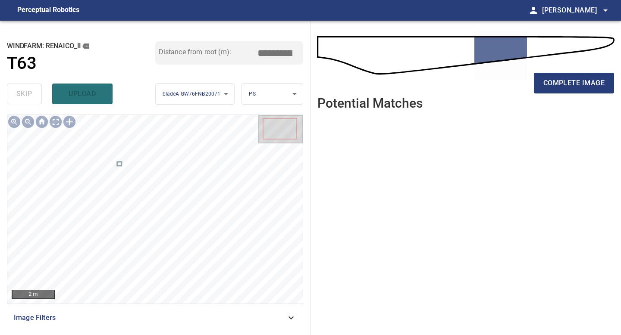
click at [554, 72] on div "complete image" at bounding box center [465, 86] width 297 height 34
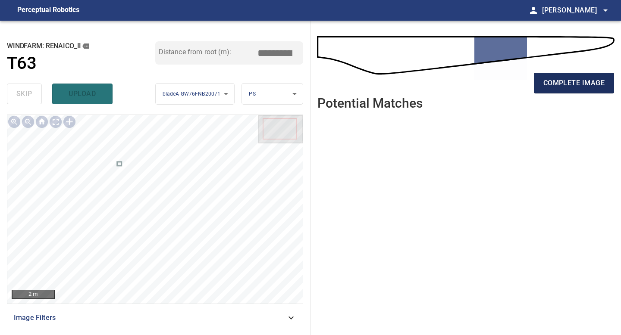
click at [555, 78] on span "complete image" at bounding box center [573, 83] width 61 height 12
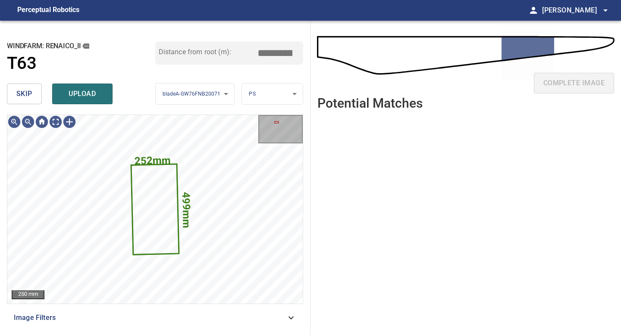
click at [25, 97] on span "skip" at bounding box center [24, 94] width 16 height 12
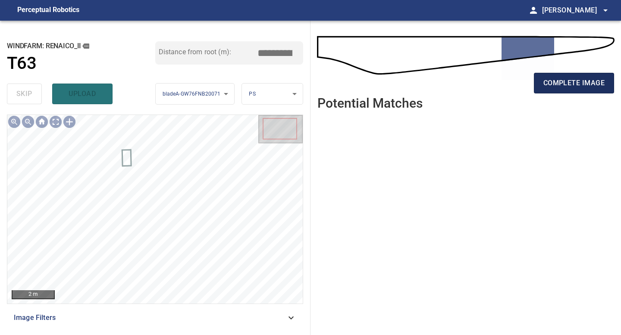
click at [560, 76] on button "complete image" at bounding box center [574, 83] width 80 height 21
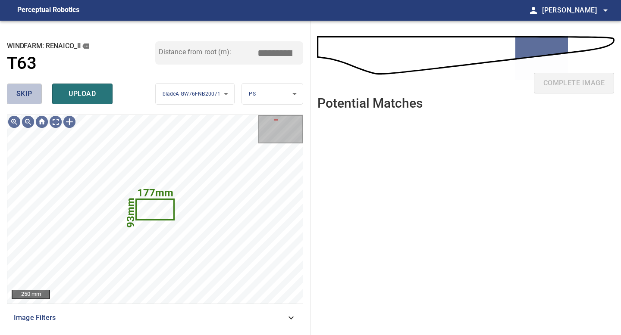
click at [28, 100] on button "skip" at bounding box center [24, 94] width 35 height 21
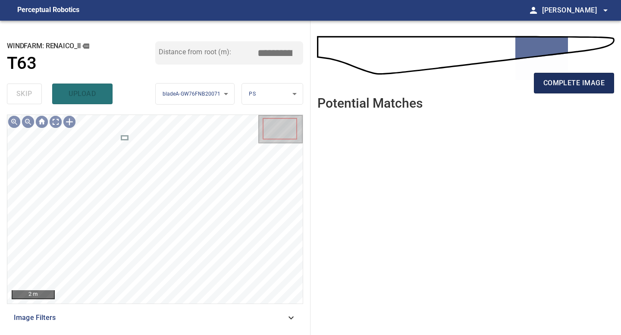
click at [583, 85] on span "complete image" at bounding box center [573, 83] width 61 height 12
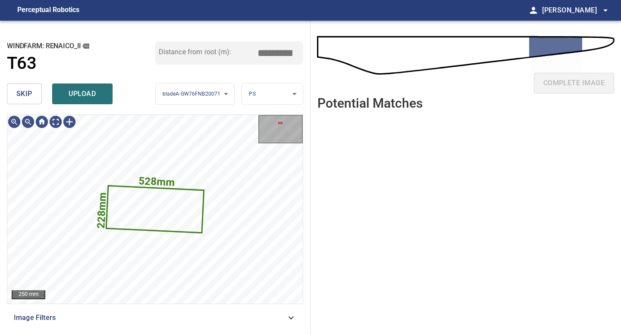
click at [30, 94] on span "skip" at bounding box center [24, 94] width 16 height 12
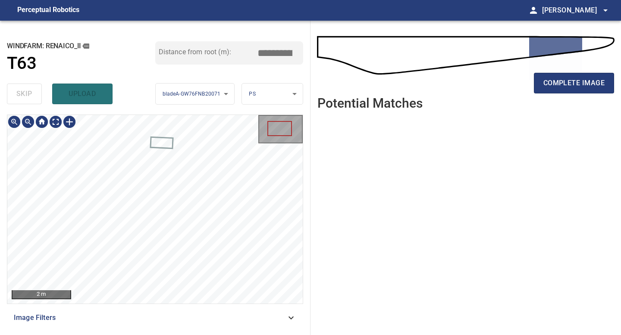
click at [162, 329] on div "**********" at bounding box center [155, 178] width 310 height 315
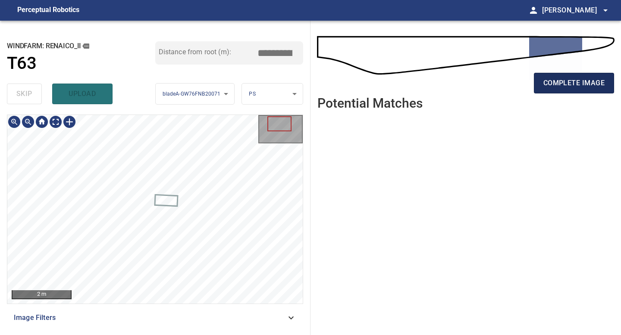
click at [577, 86] on span "complete image" at bounding box center [573, 83] width 61 height 12
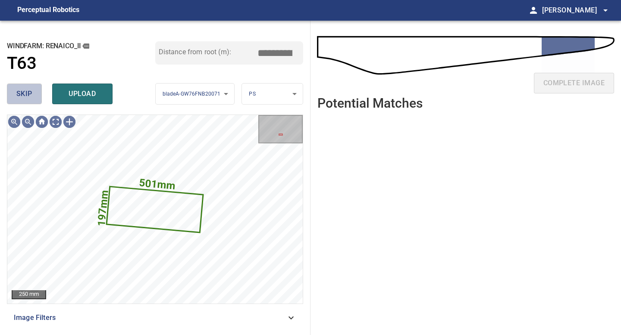
click at [22, 90] on span "skip" at bounding box center [24, 94] width 16 height 12
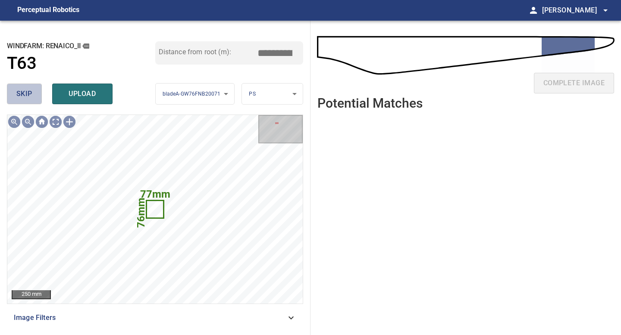
click at [22, 90] on span "skip" at bounding box center [24, 94] width 16 height 12
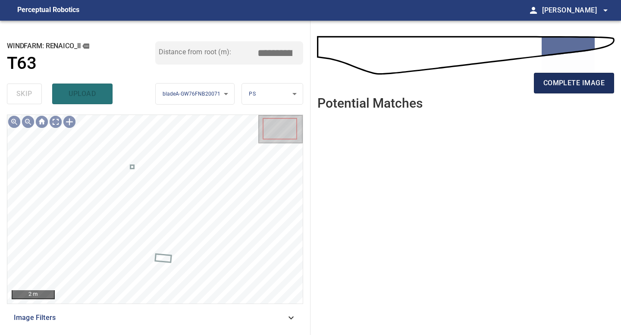
click at [574, 86] on span "complete image" at bounding box center [573, 83] width 61 height 12
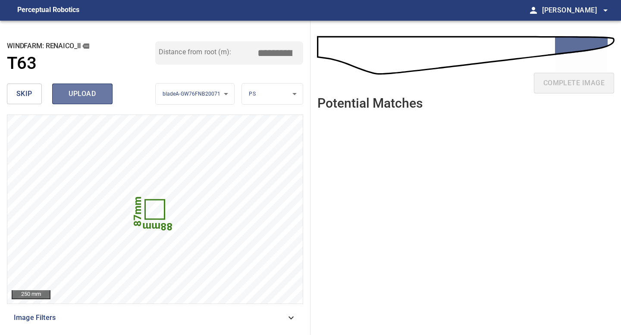
click at [85, 97] on span "upload" at bounding box center [82, 94] width 41 height 12
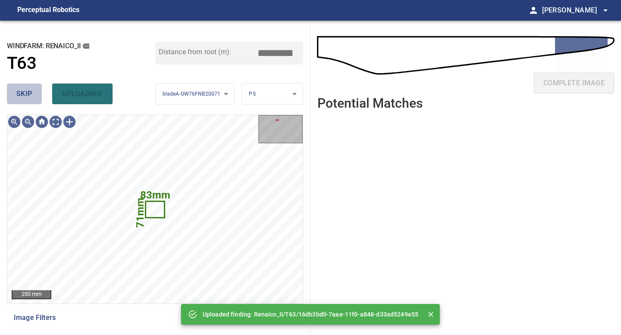
click at [22, 96] on span "skip" at bounding box center [24, 94] width 16 height 12
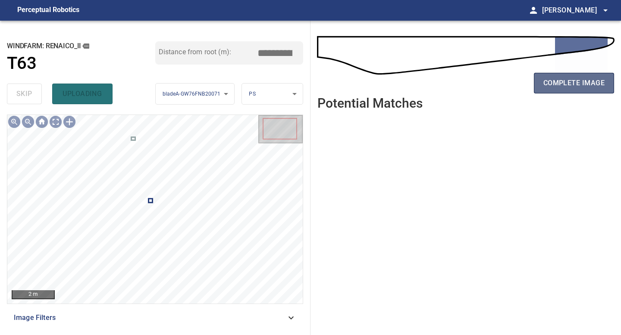
click at [558, 91] on button "complete image" at bounding box center [574, 83] width 80 height 21
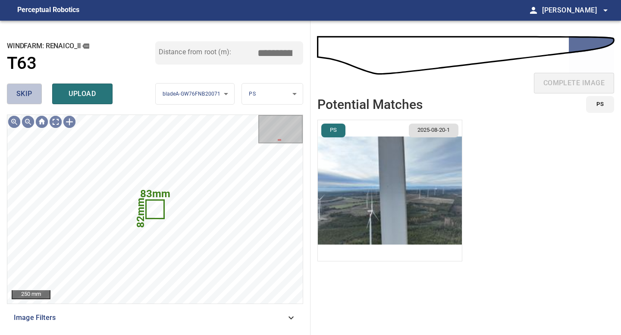
click at [27, 98] on span "skip" at bounding box center [24, 94] width 16 height 12
click at [358, 214] on img "button" at bounding box center [390, 190] width 144 height 141
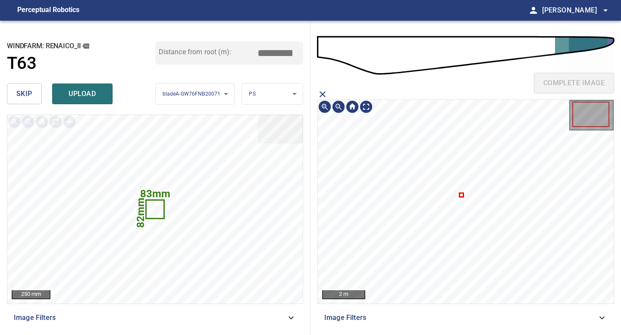
click at [414, 304] on div "2 m" at bounding box center [465, 202] width 297 height 205
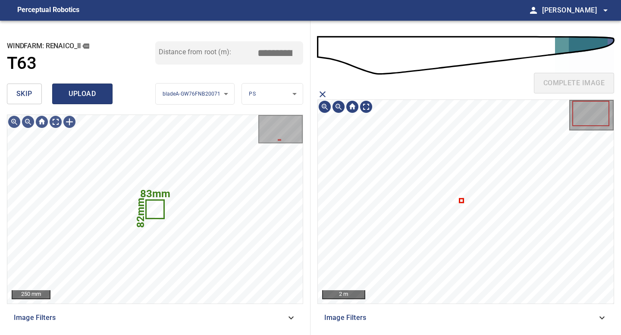
click at [86, 100] on span "upload" at bounding box center [82, 94] width 41 height 12
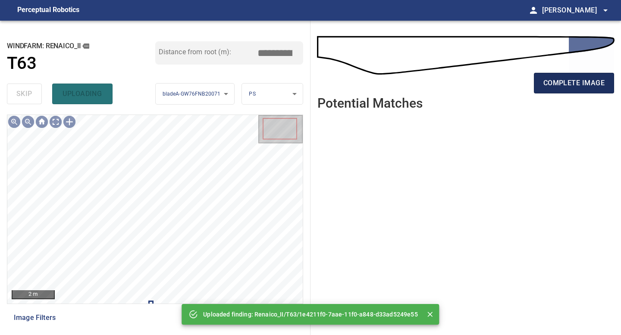
click at [556, 80] on span "complete image" at bounding box center [573, 83] width 61 height 12
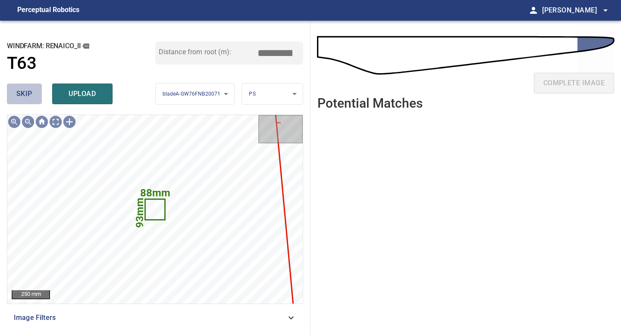
click at [36, 97] on button "skip" at bounding box center [24, 94] width 35 height 21
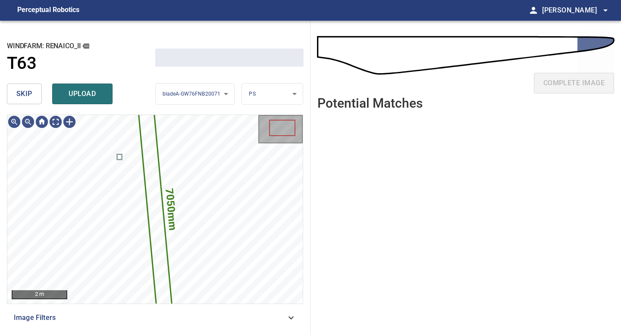
click at [36, 97] on button "skip" at bounding box center [24, 94] width 35 height 21
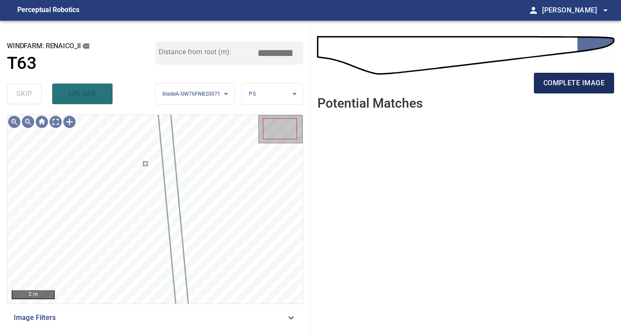
click at [575, 79] on span "complete image" at bounding box center [573, 83] width 61 height 12
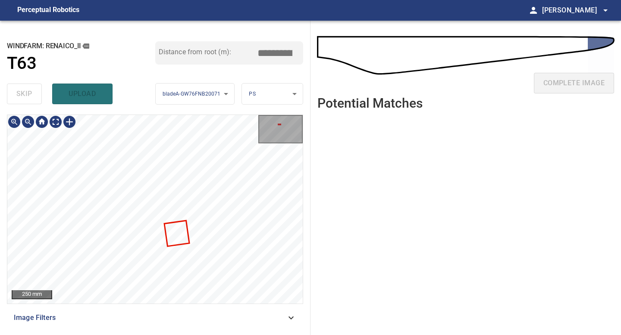
click at [162, 315] on div "250 mm Image Filters" at bounding box center [155, 222] width 296 height 214
click at [159, 335] on div "**********" at bounding box center [155, 178] width 310 height 315
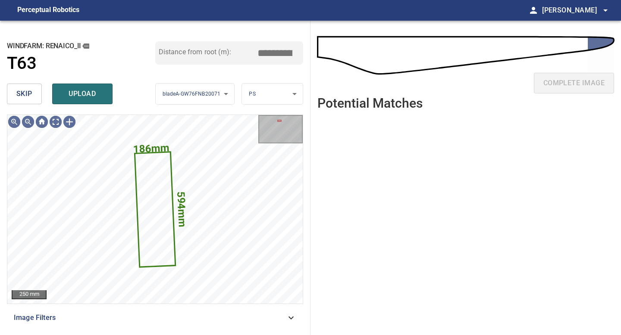
click at [38, 93] on button "skip" at bounding box center [24, 94] width 35 height 21
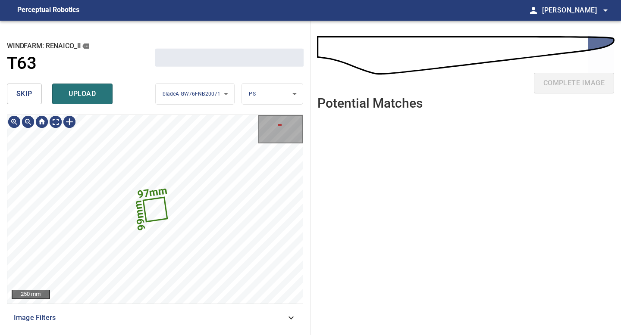
click at [38, 93] on button "skip" at bounding box center [24, 94] width 35 height 21
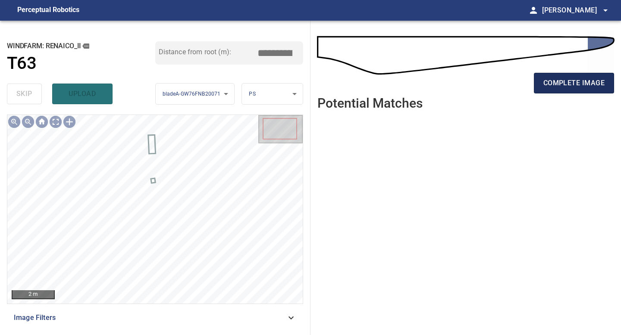
click at [552, 85] on span "complete image" at bounding box center [573, 83] width 61 height 12
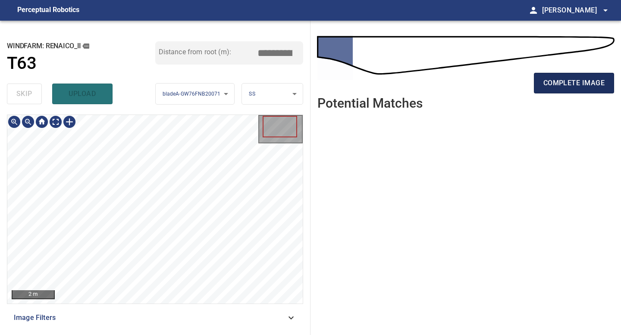
click at [540, 91] on button "complete image" at bounding box center [574, 83] width 80 height 21
